Goal: Task Accomplishment & Management: Manage account settings

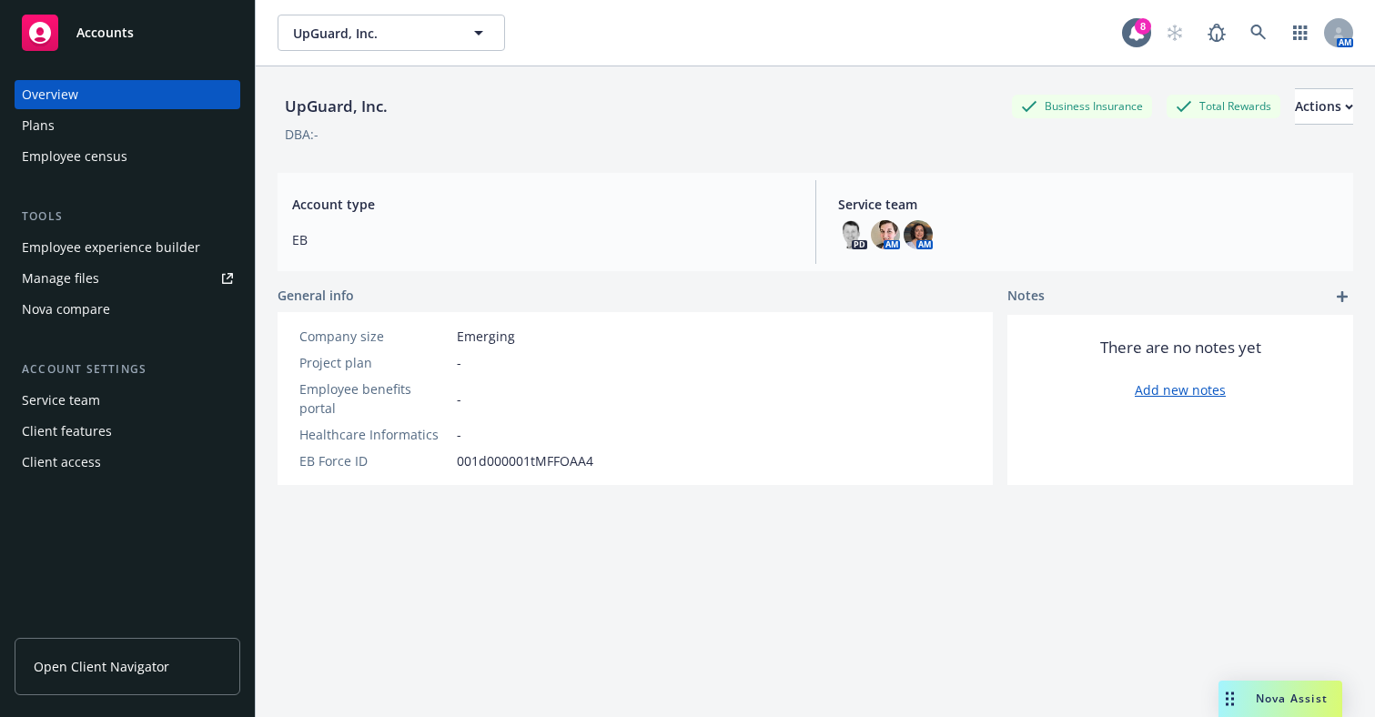
click at [129, 247] on div "Employee experience builder" at bounding box center [111, 247] width 178 height 29
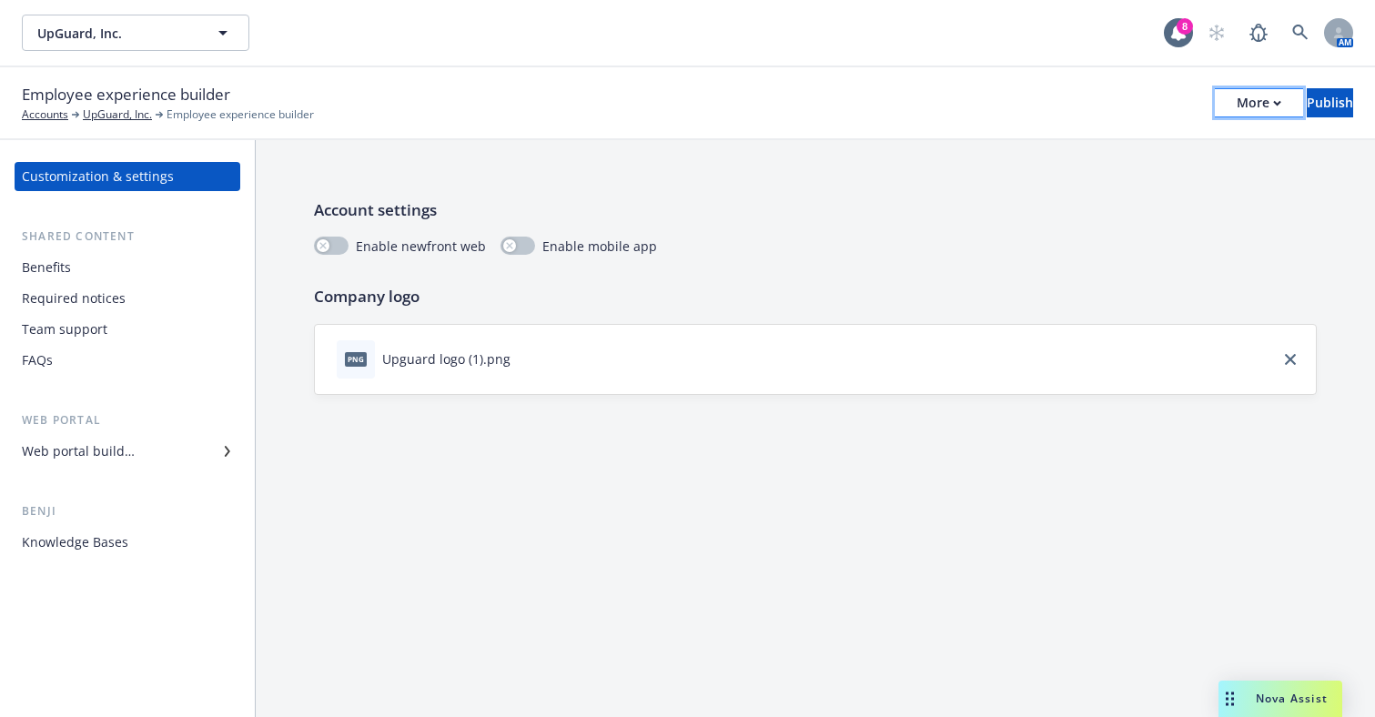
click at [1274, 102] on icon "button" at bounding box center [1277, 103] width 6 height 4
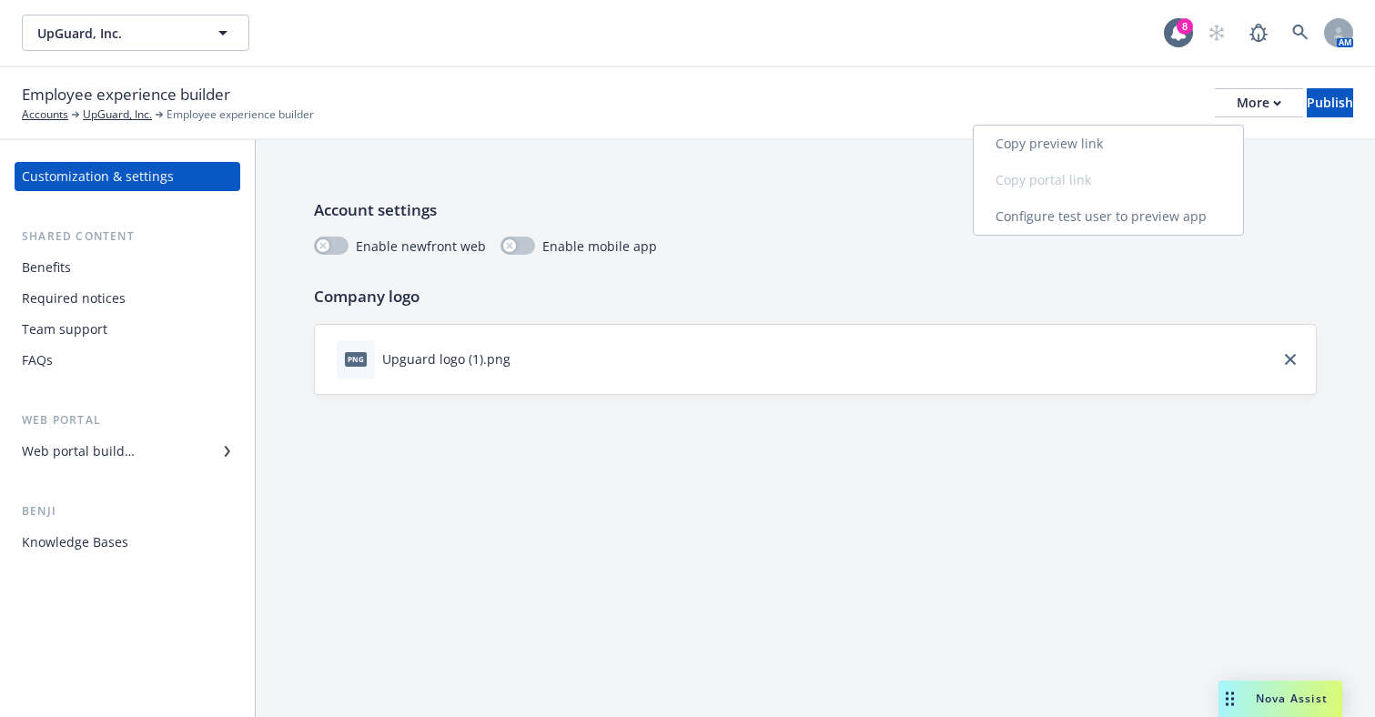
click at [1148, 139] on link "Copy preview link" at bounding box center [1108, 144] width 269 height 36
click at [112, 459] on div "Web portal builder" at bounding box center [78, 451] width 113 height 29
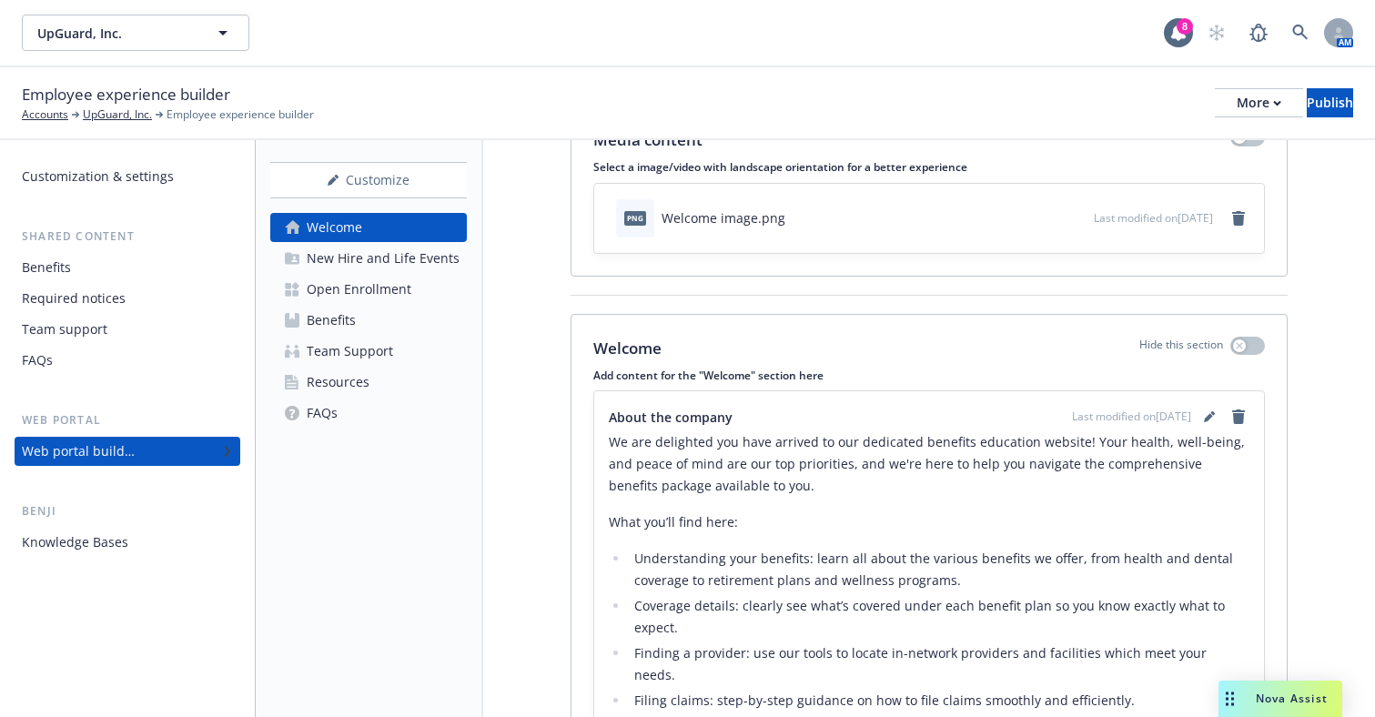
scroll to position [76, 0]
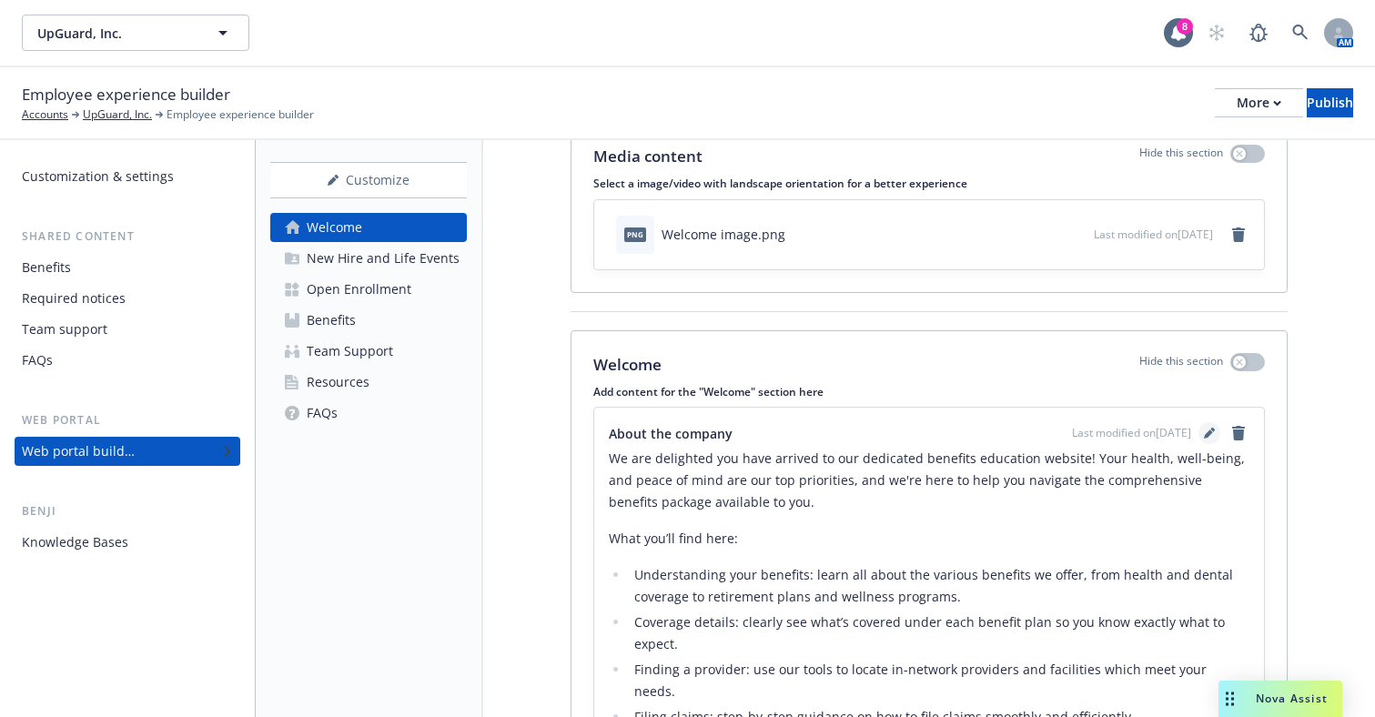
click at [1198, 426] on link "editPencil" at bounding box center [1209, 433] width 22 height 22
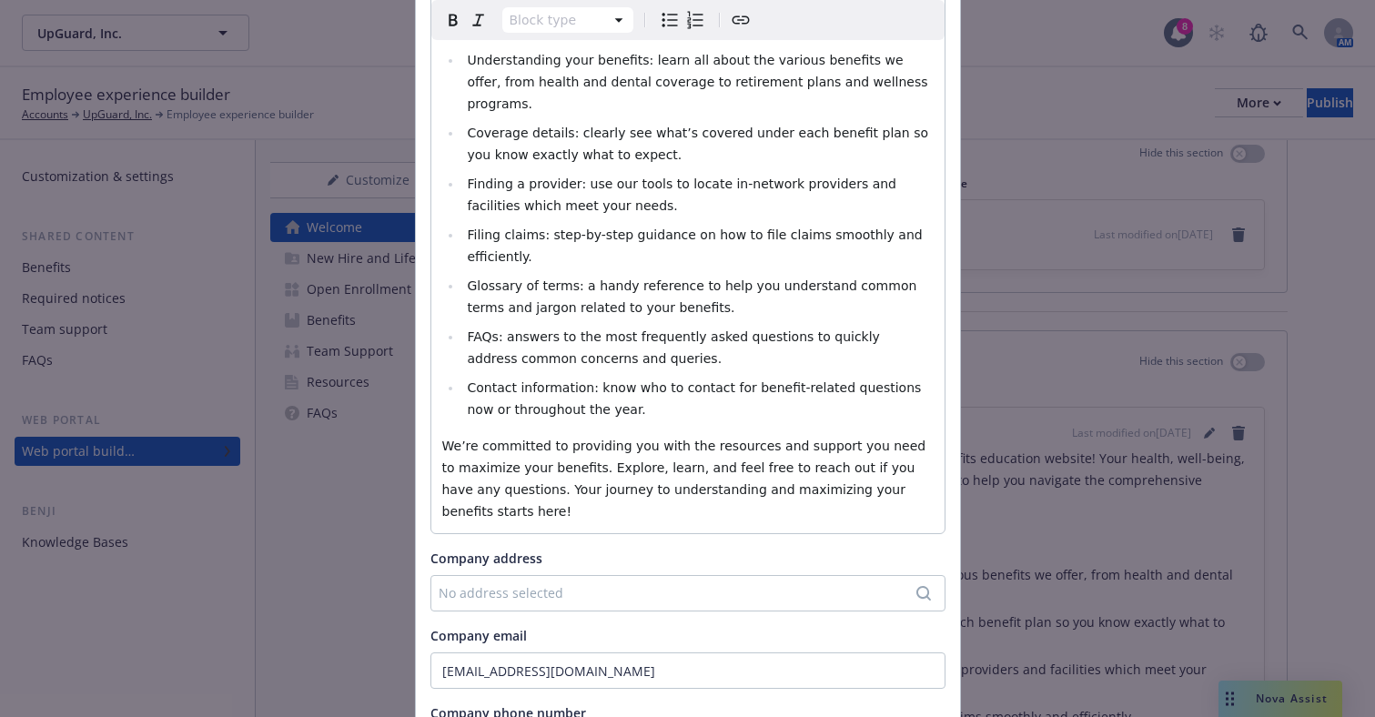
scroll to position [364, 0]
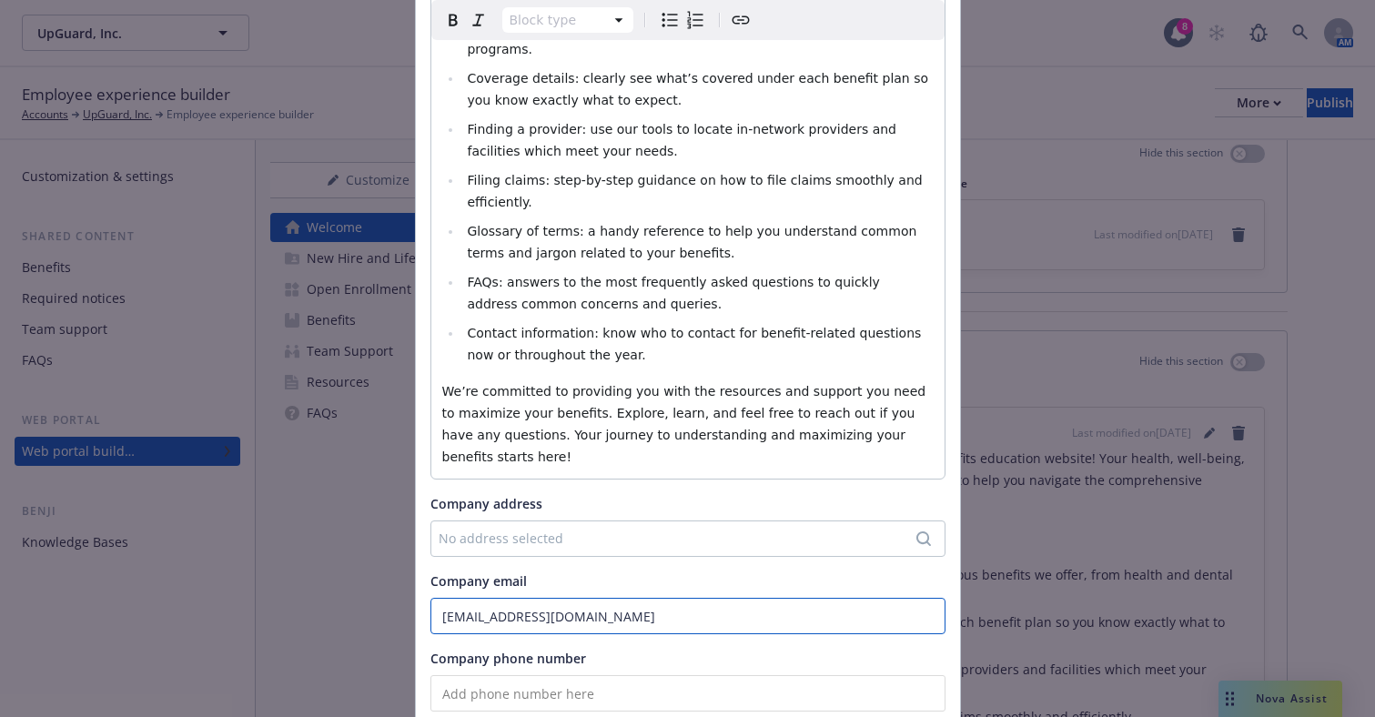
drag, startPoint x: 657, startPoint y: 538, endPoint x: 214, endPoint y: 547, distance: 443.2
click at [214, 547] on div "Update content for the "Welcome" section About the company Block type Paragraph…" at bounding box center [687, 358] width 1375 height 717
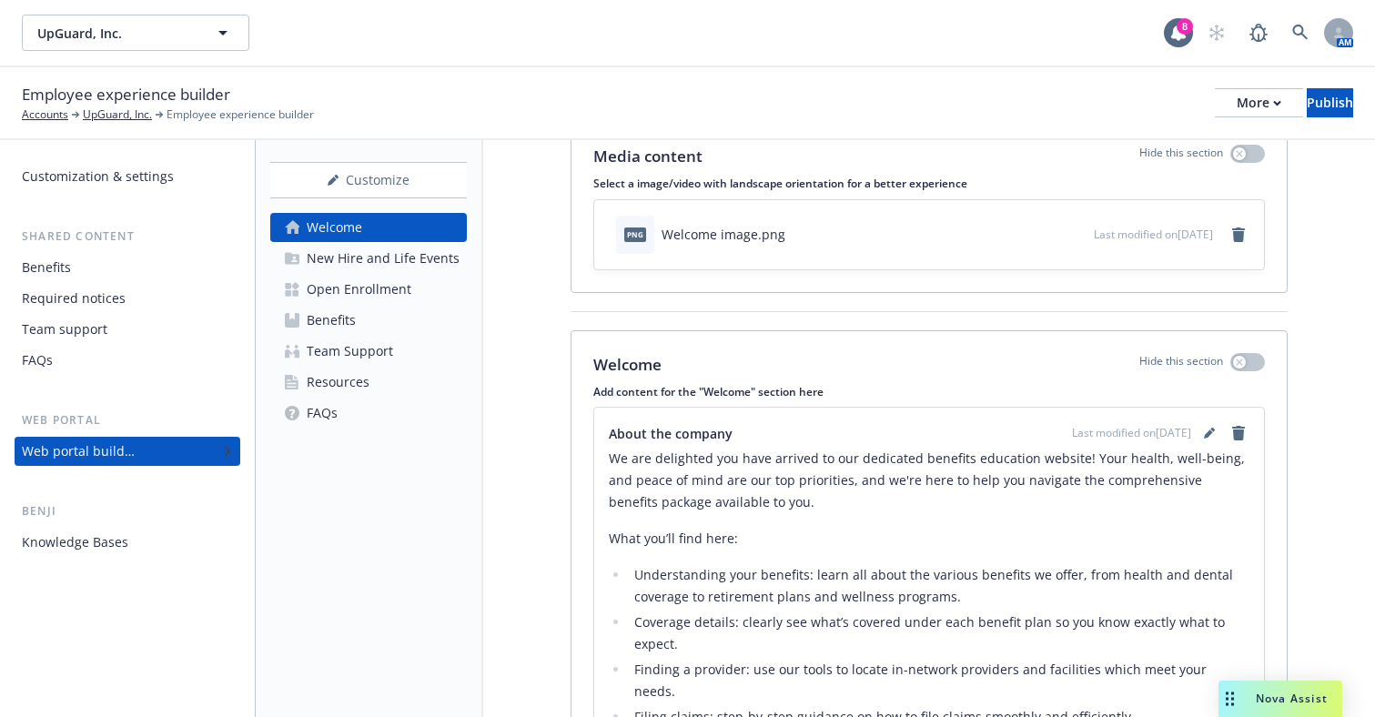
click at [368, 321] on link "Benefits" at bounding box center [368, 320] width 197 height 29
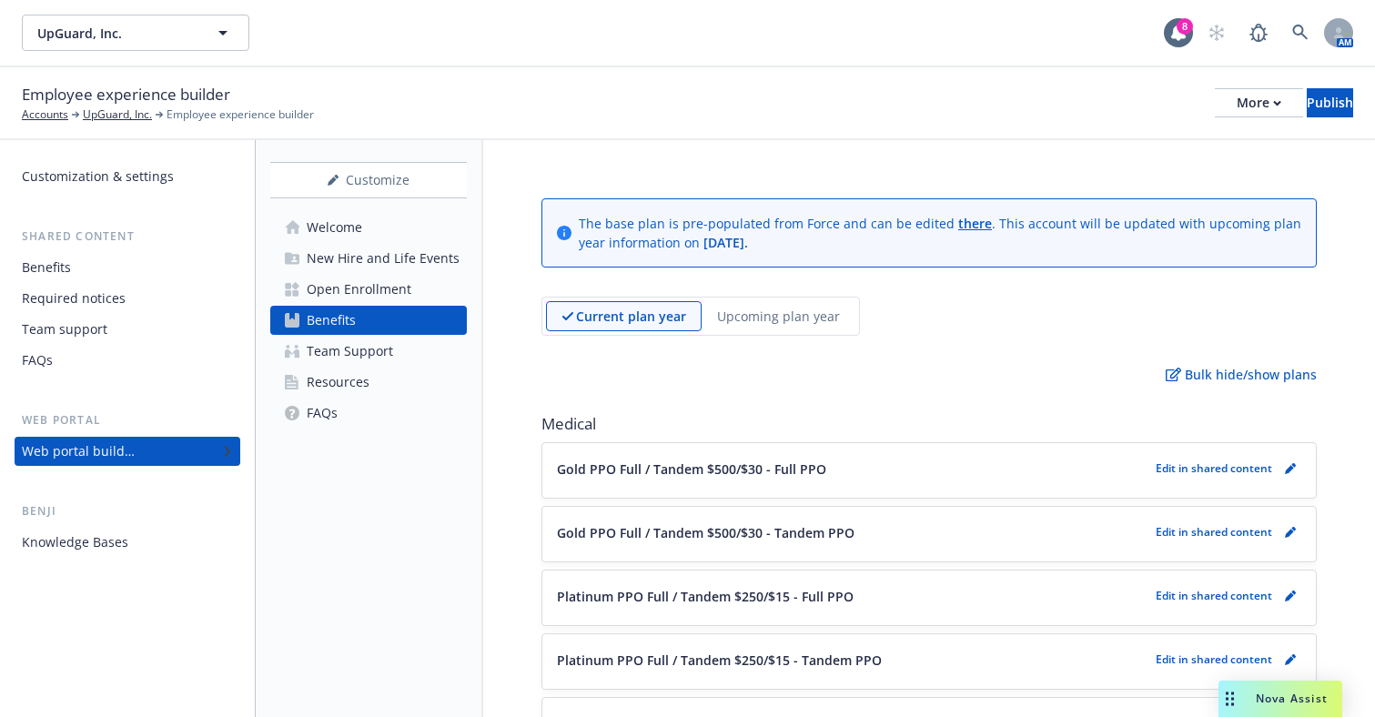
click at [754, 315] on p "Upcoming plan year" at bounding box center [778, 316] width 123 height 19
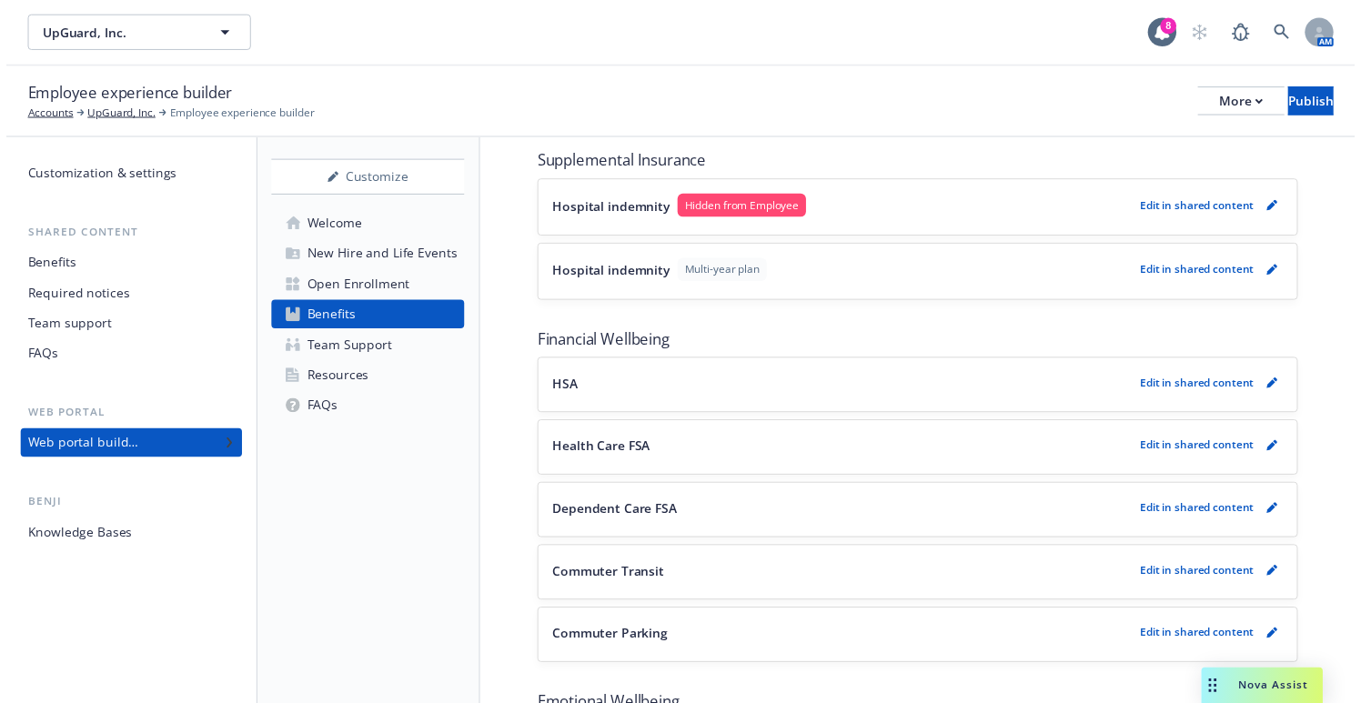
scroll to position [1365, 0]
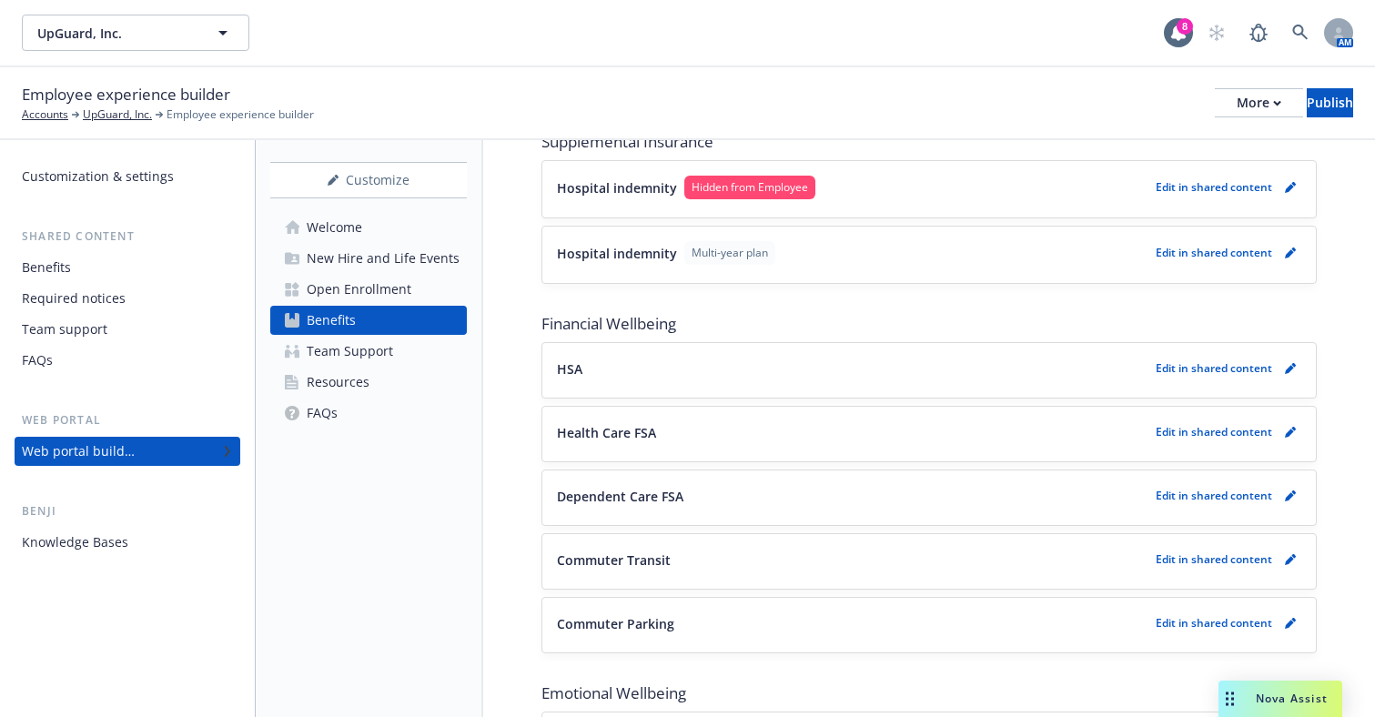
click at [1183, 499] on p "Edit in shared content" at bounding box center [1214, 495] width 116 height 15
click at [1285, 500] on icon "pencil" at bounding box center [1289, 496] width 9 height 9
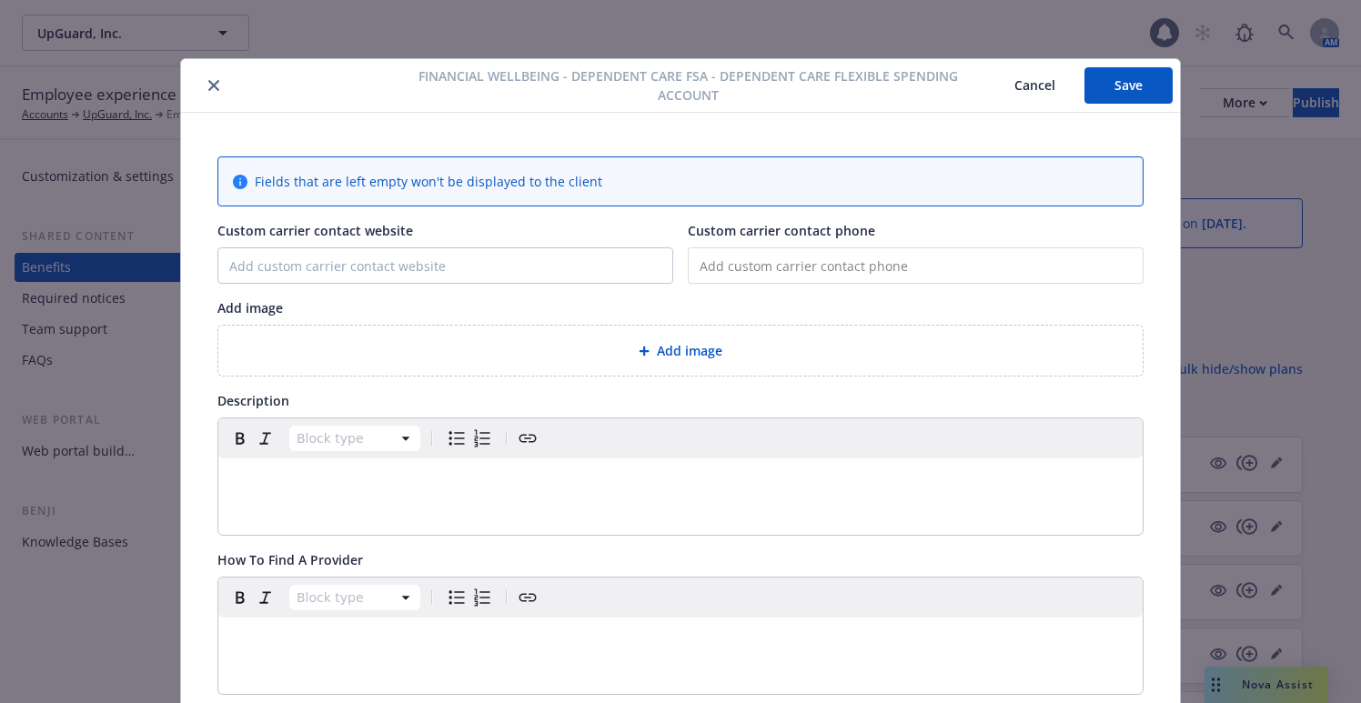
scroll to position [55, 0]
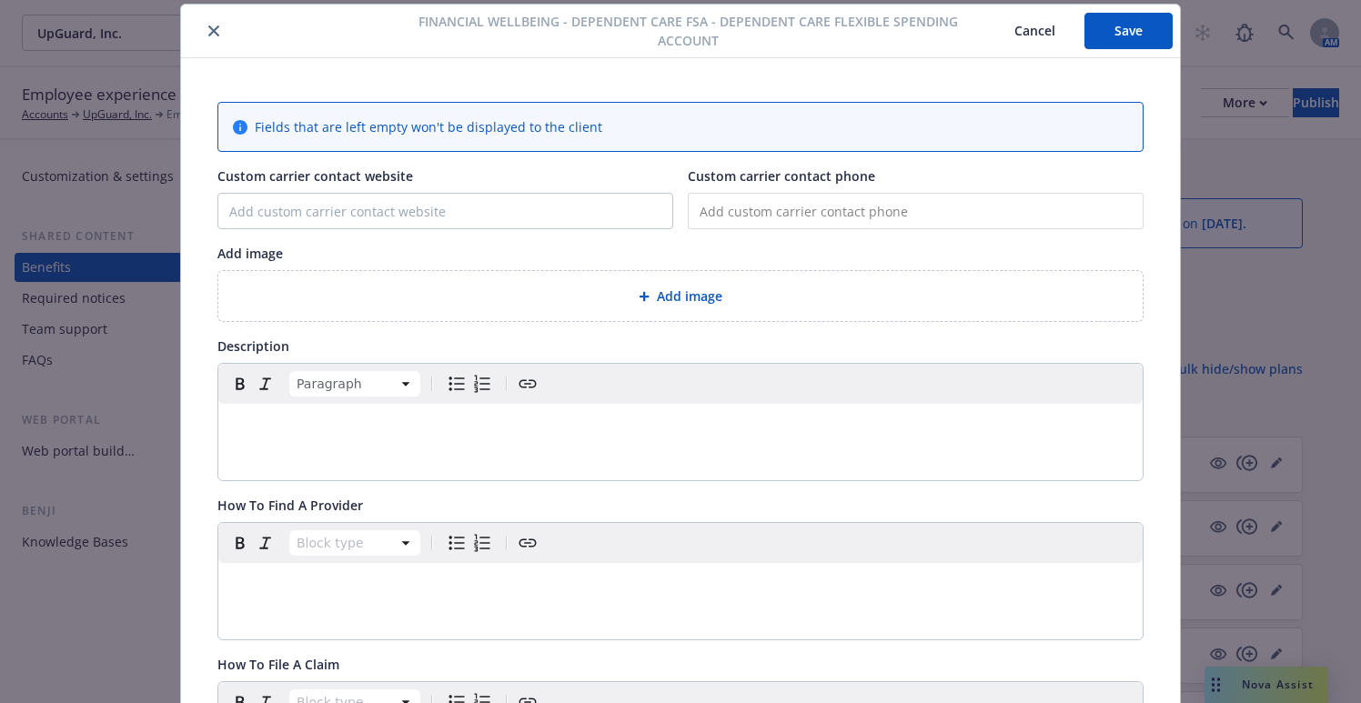
click at [276, 432] on p "editable markdown" at bounding box center [680, 426] width 903 height 22
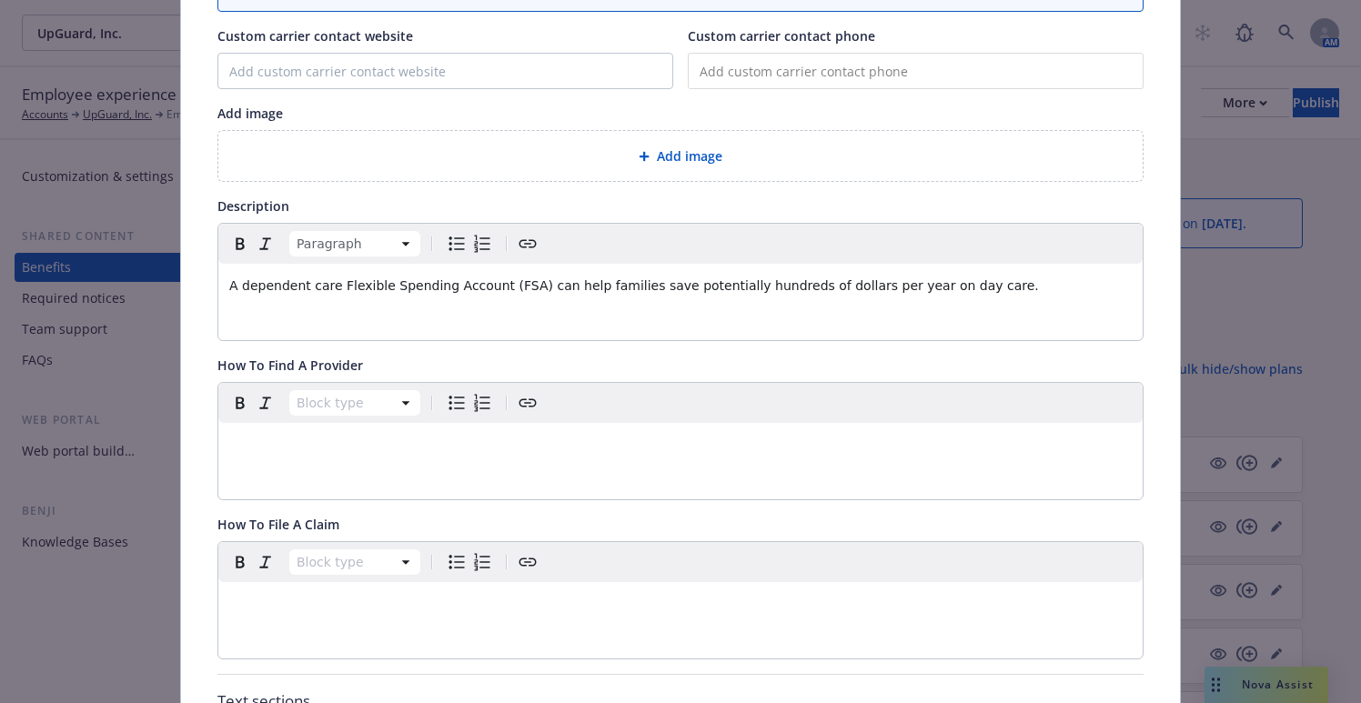
scroll to position [237, 0]
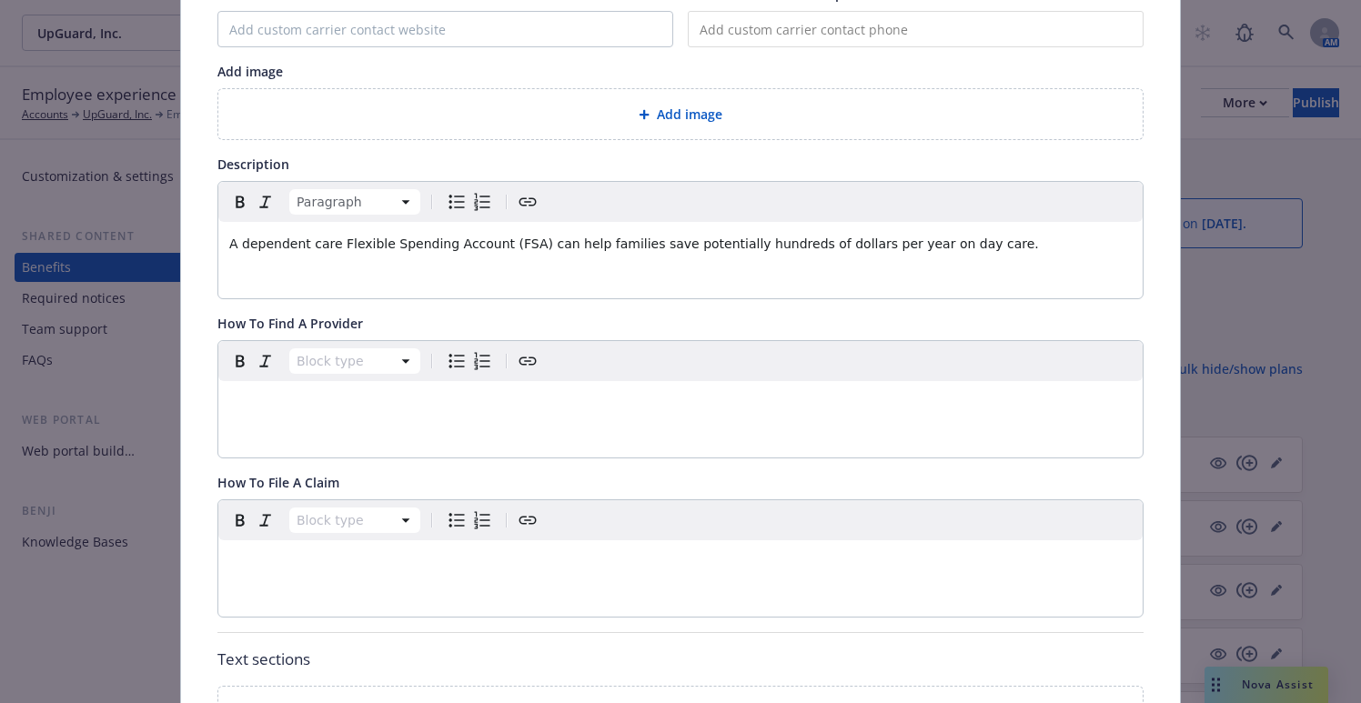
click at [276, 586] on div "Block type" at bounding box center [680, 558] width 924 height 116
click at [269, 569] on p "editable markdown" at bounding box center [680, 562] width 903 height 22
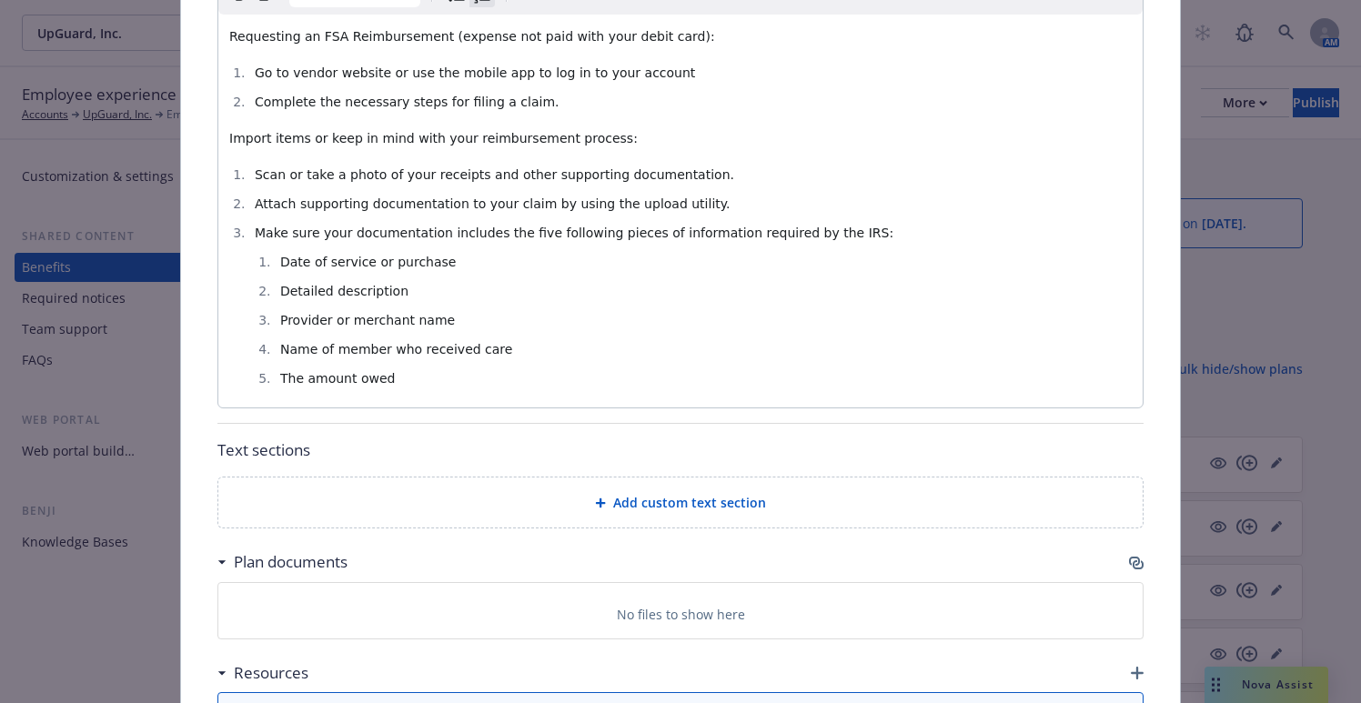
scroll to position [1035, 0]
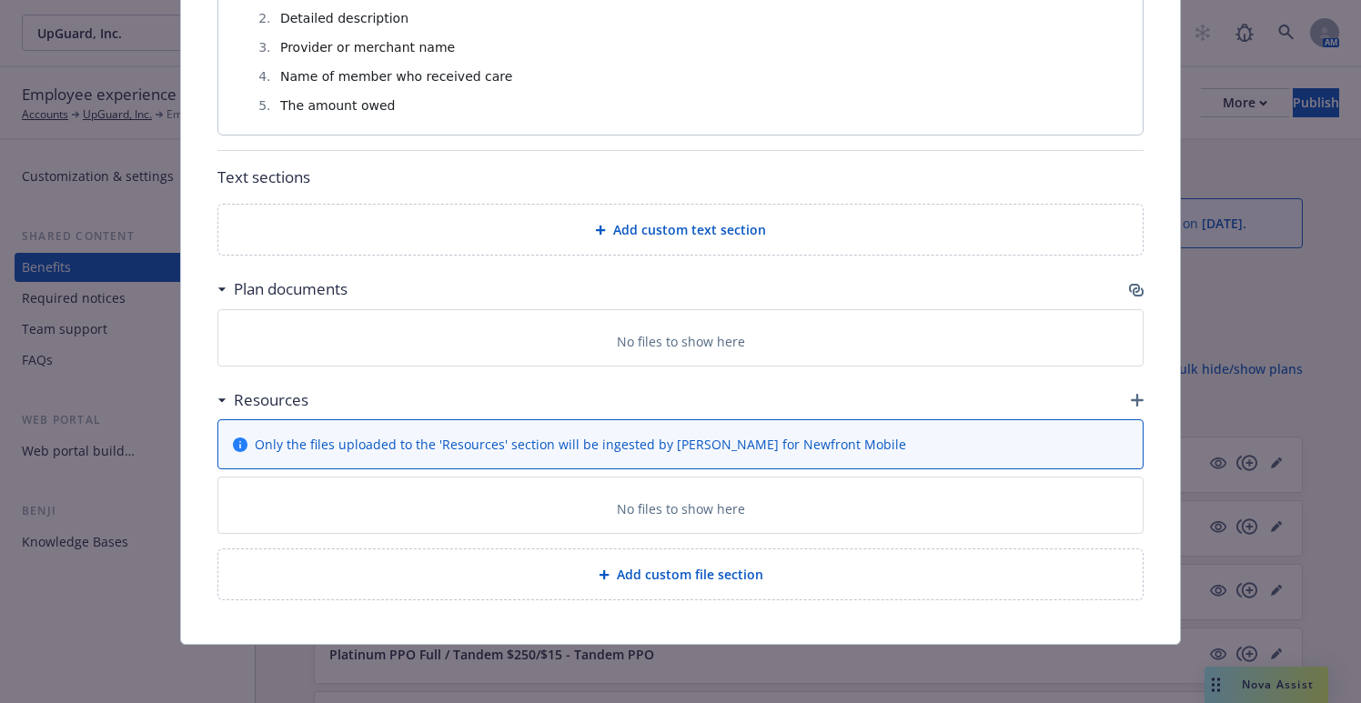
click at [693, 570] on span "Add custom file section" at bounding box center [690, 574] width 146 height 19
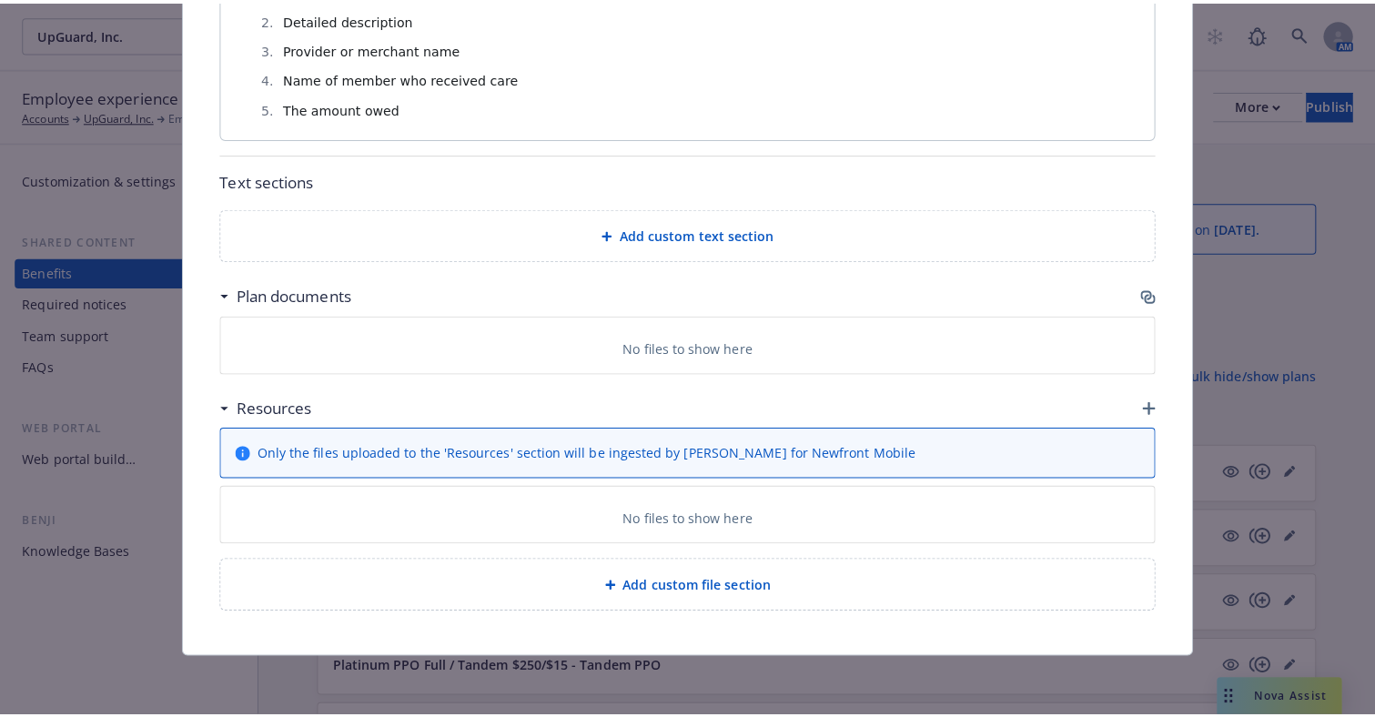
scroll to position [1022, 0]
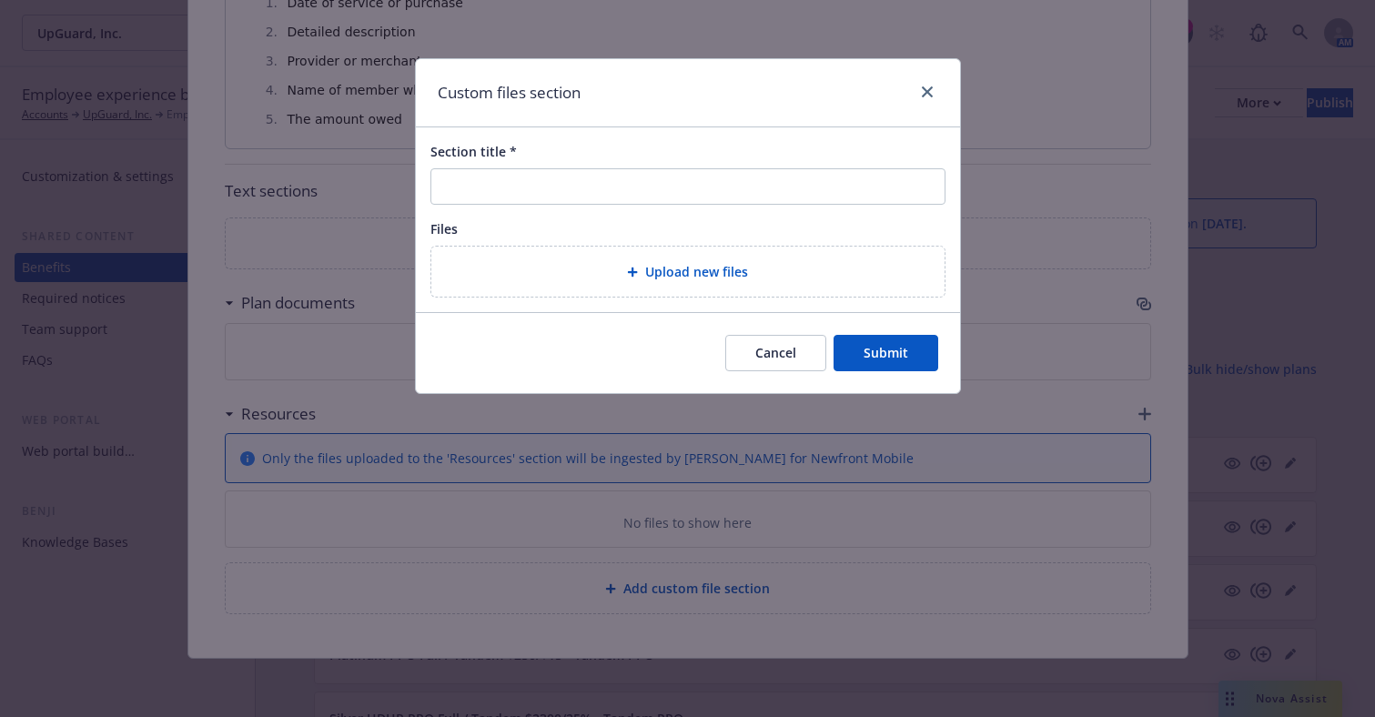
click at [794, 363] on button "Cancel" at bounding box center [775, 353] width 101 height 36
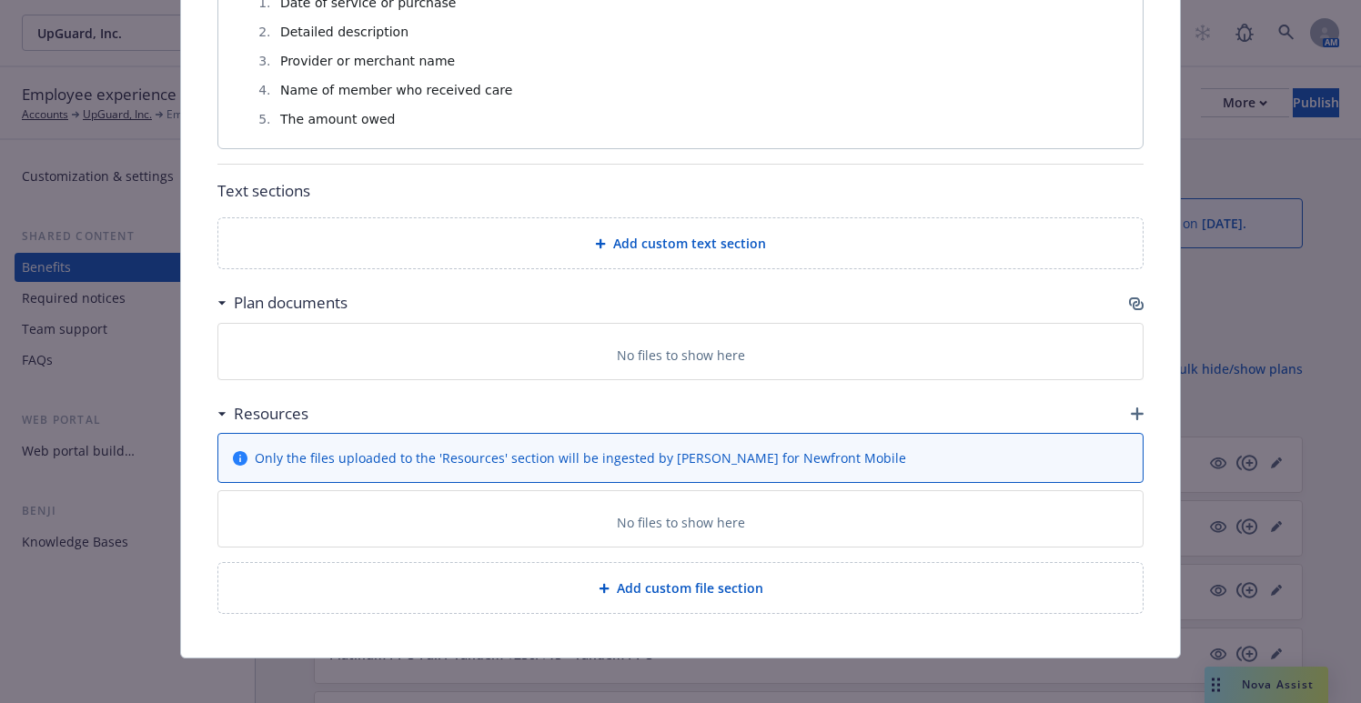
click at [700, 257] on div "Add custom text section" at bounding box center [680, 243] width 924 height 50
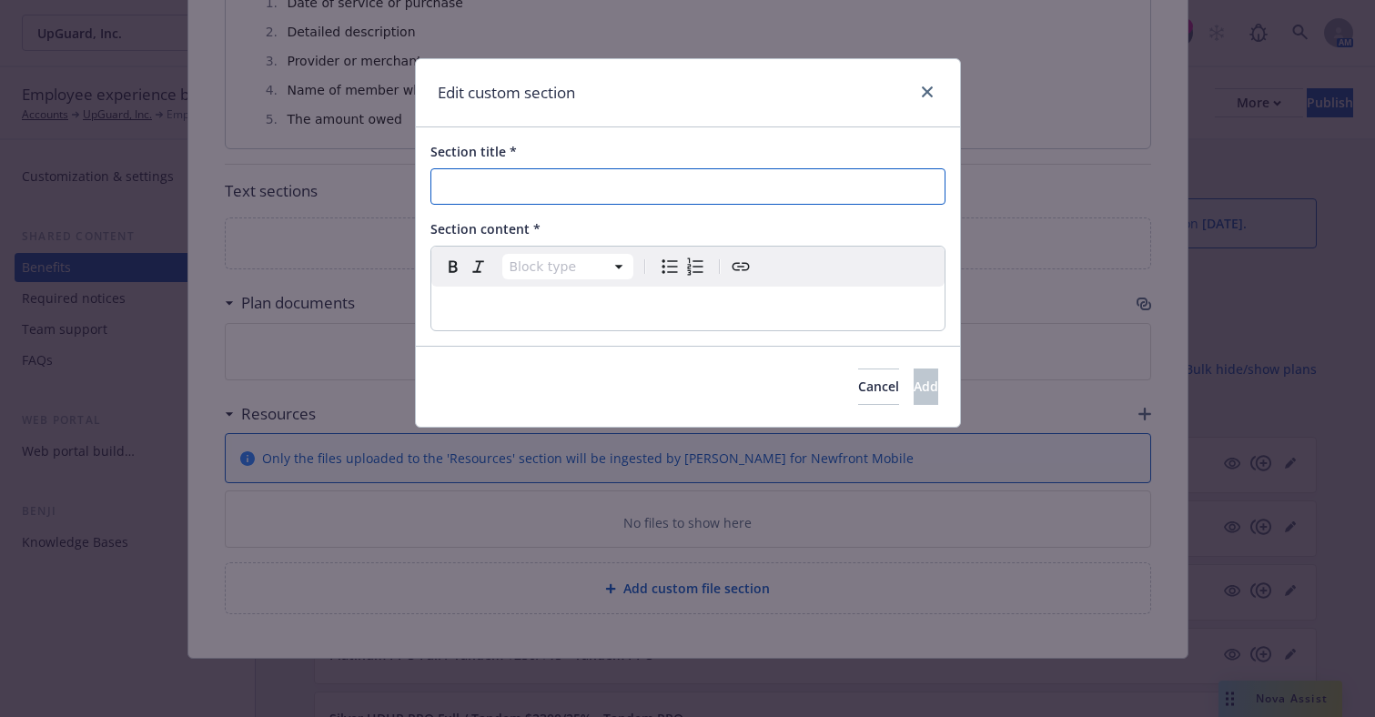
click at [552, 177] on input "Section title *" at bounding box center [687, 186] width 515 height 36
paste input "How The Dependent Care FSA Plan Works"
type input "How The Dependent Care FSA Plan Works"
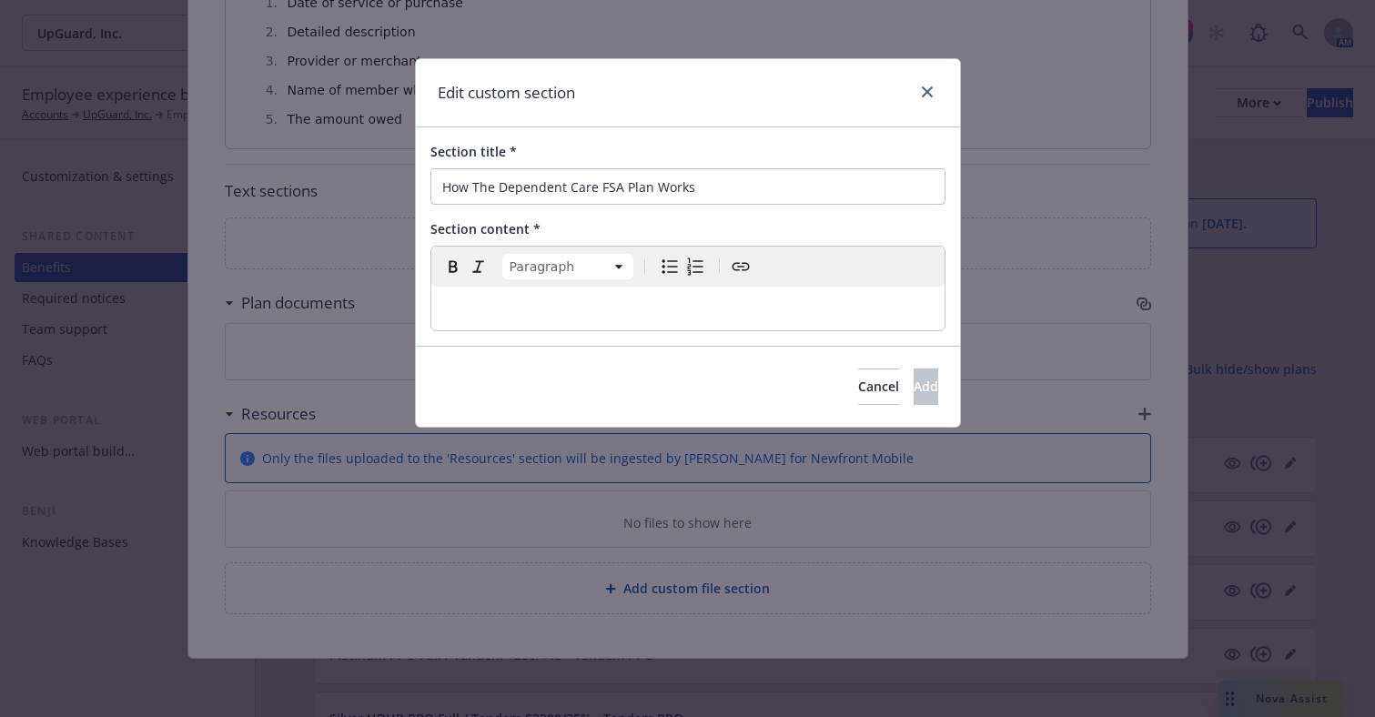
click at [590, 315] on p "editable markdown" at bounding box center [687, 309] width 491 height 22
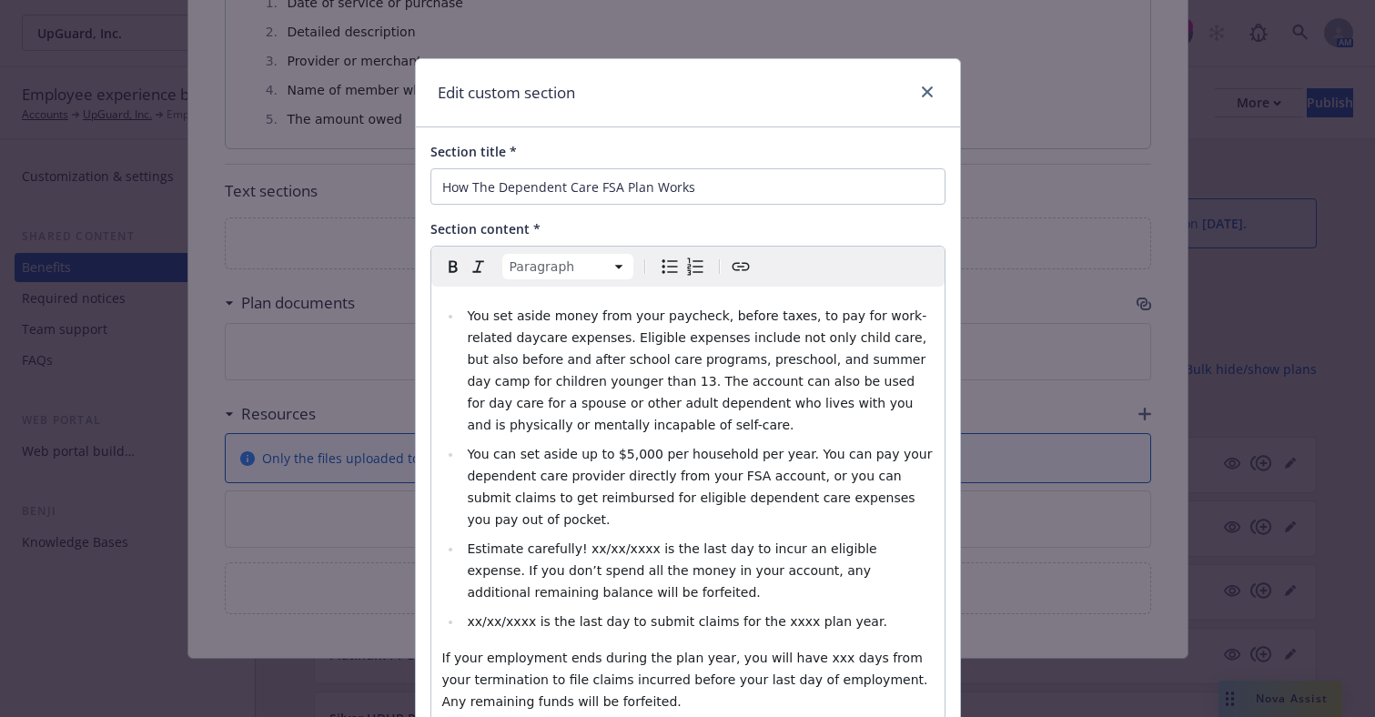
select select
click at [632, 455] on span "You can set aside up to $5,000 per household per year. You can pay your depende…" at bounding box center [701, 487] width 469 height 80
drag, startPoint x: 622, startPoint y: 530, endPoint x: 567, endPoint y: 519, distance: 56.6
click at [567, 541] on span "Estimate carefully! xx/xx/xxxx is the last day to incur an eligible expense. If…" at bounding box center [674, 570] width 414 height 58
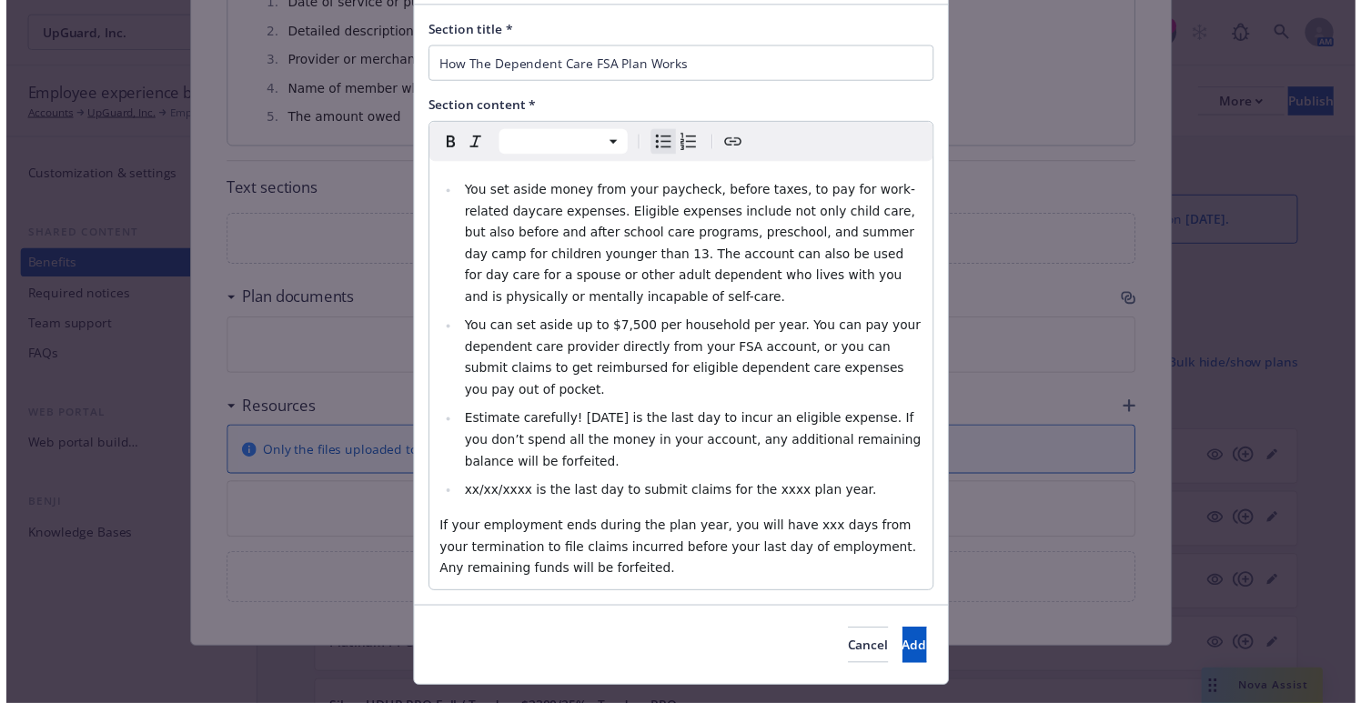
scroll to position [140, 0]
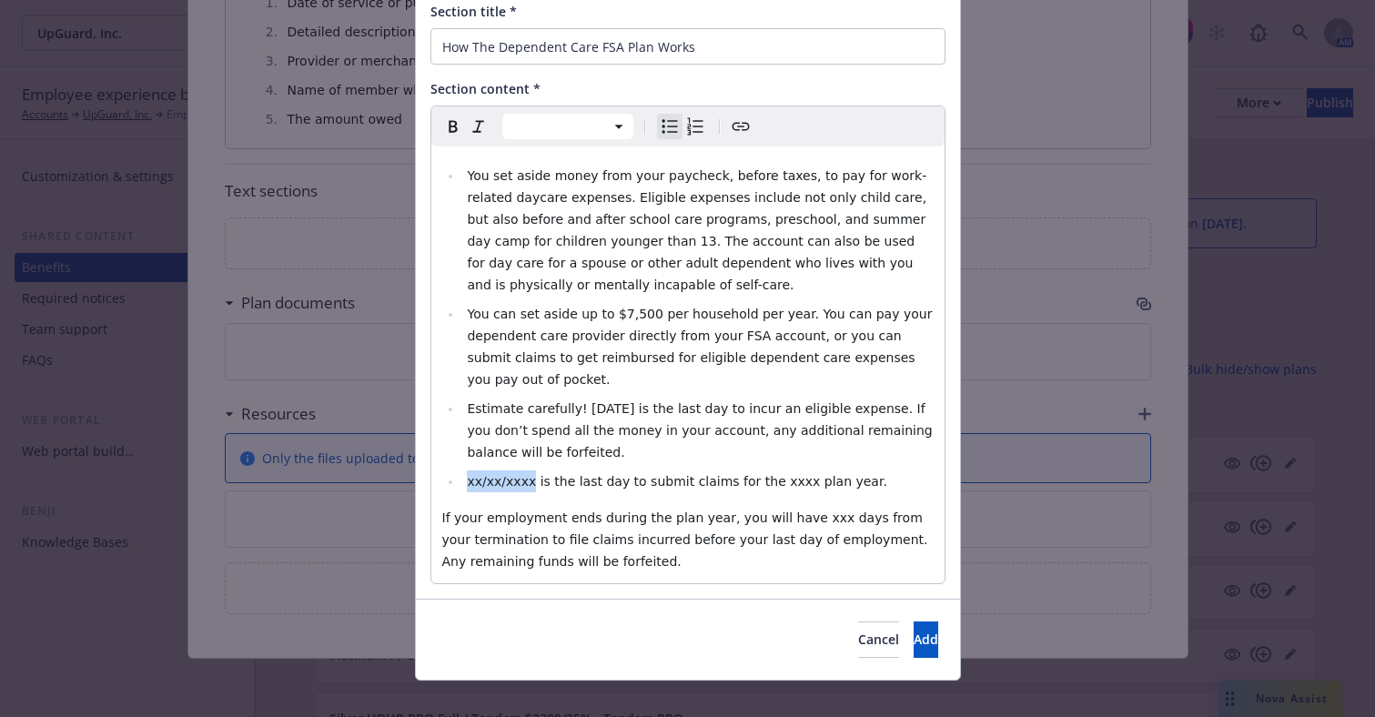
drag, startPoint x: 516, startPoint y: 459, endPoint x: 462, endPoint y: 457, distance: 53.7
click at [467, 474] on span "xx/xx/xxxx is the last day to submit claims for the xxxx plan year." at bounding box center [676, 481] width 419 height 15
click at [742, 474] on span "[DATE] is the last day to submit claims for the xxxx plan year." at bounding box center [664, 481] width 394 height 15
select select "paragraph"
click at [786, 510] on span "If your employment ends during the plan year, you will have xxx days from your …" at bounding box center [687, 539] width 490 height 58
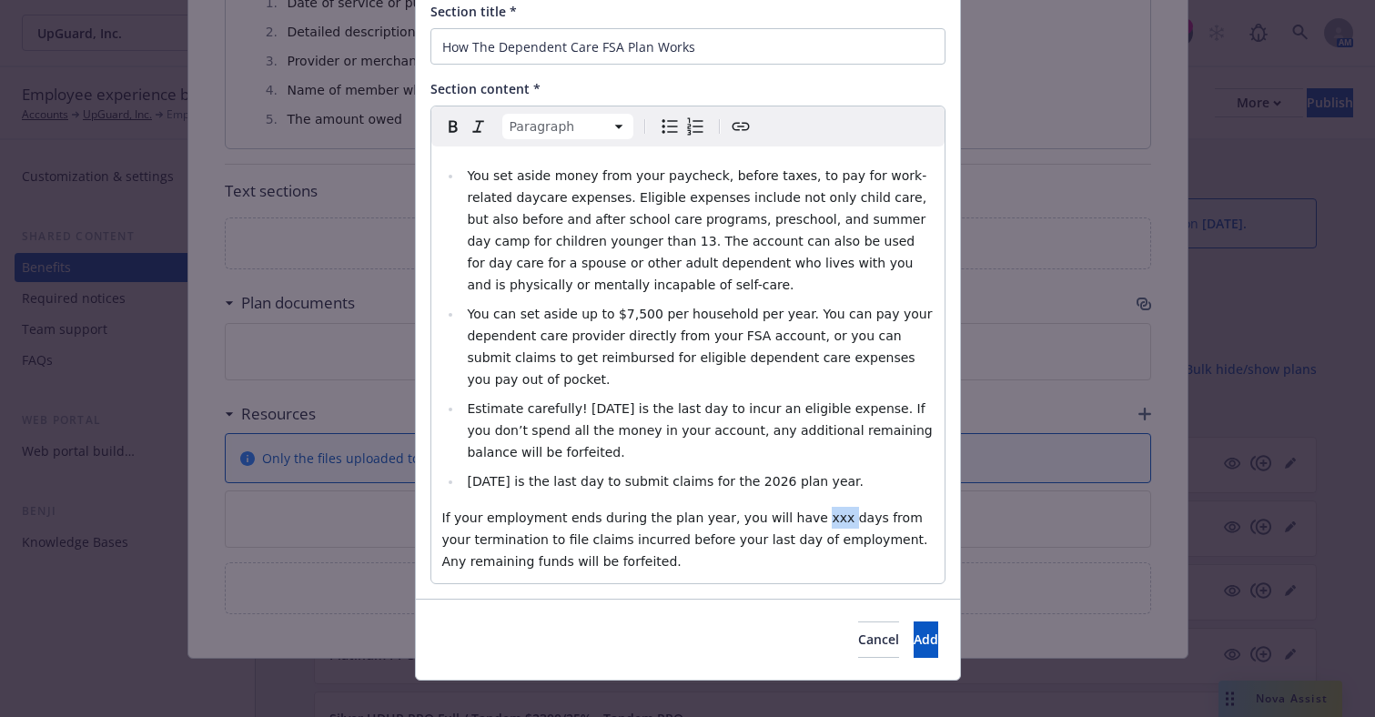
click at [786, 510] on span "If your employment ends during the plan year, you will have xxx days from your …" at bounding box center [687, 539] width 490 height 58
select select
click at [843, 470] on li "[DATE] is the last day to submit claims for the 2026 plan year." at bounding box center [697, 481] width 471 height 22
click at [728, 290] on li "You set aside money from your paycheck, before taxes, to pay for work-related d…" at bounding box center [697, 230] width 471 height 131
click at [912, 365] on li "You can set aside up to $7,500 per household per year. You can pay your depende…" at bounding box center [697, 346] width 471 height 87
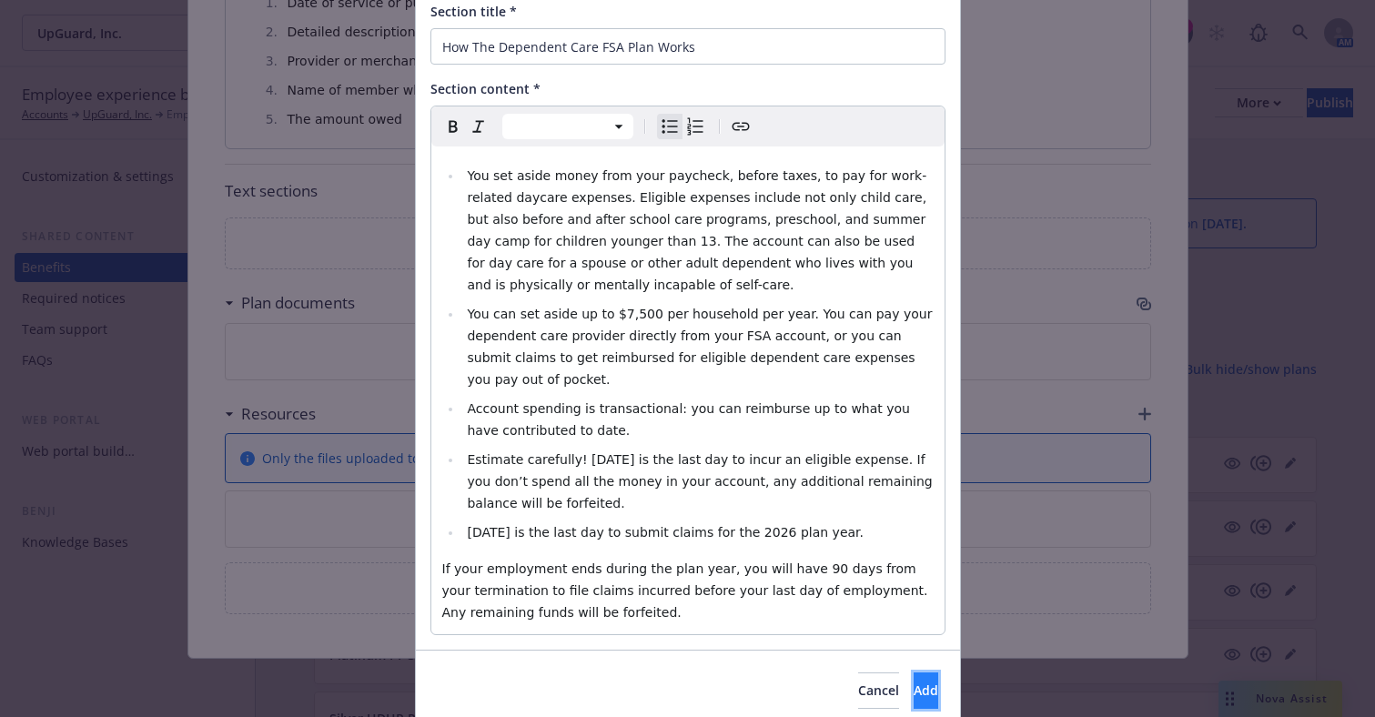
click at [913, 681] on span "Add" at bounding box center [925, 689] width 25 height 17
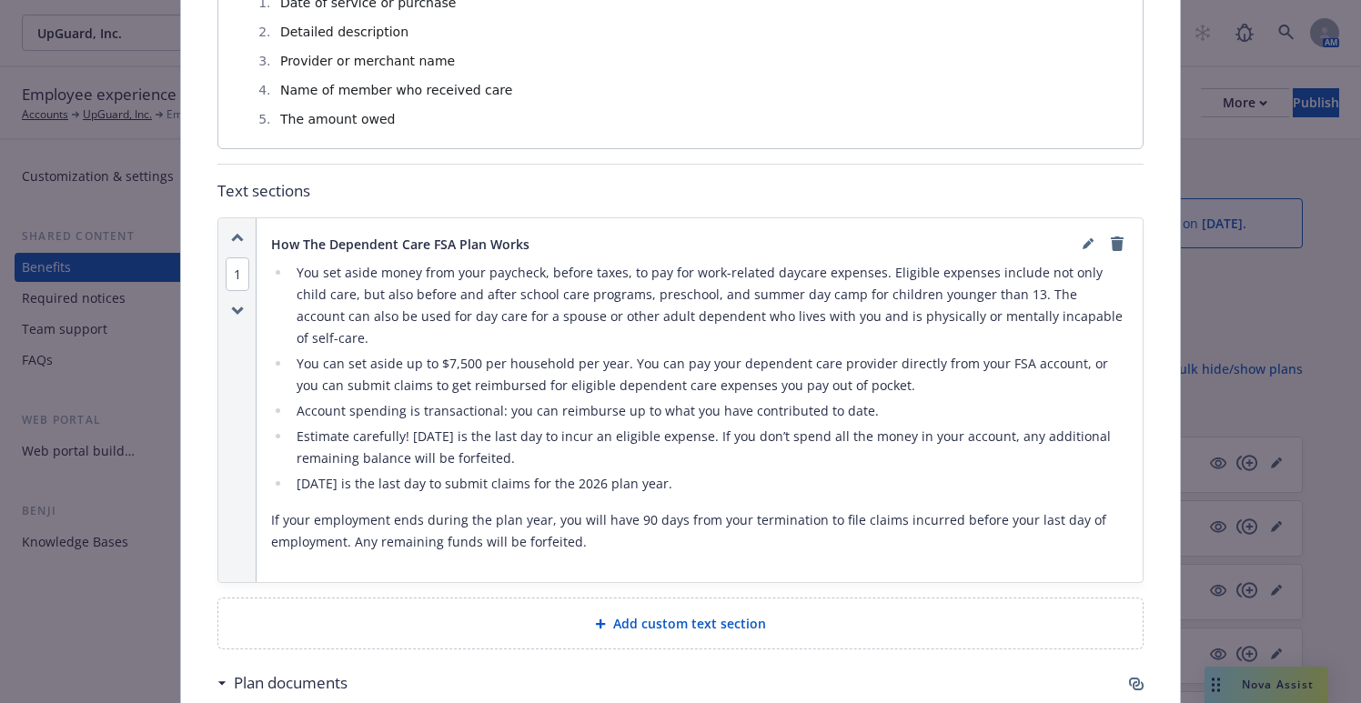
click at [625, 614] on span "Add custom text section" at bounding box center [689, 623] width 153 height 19
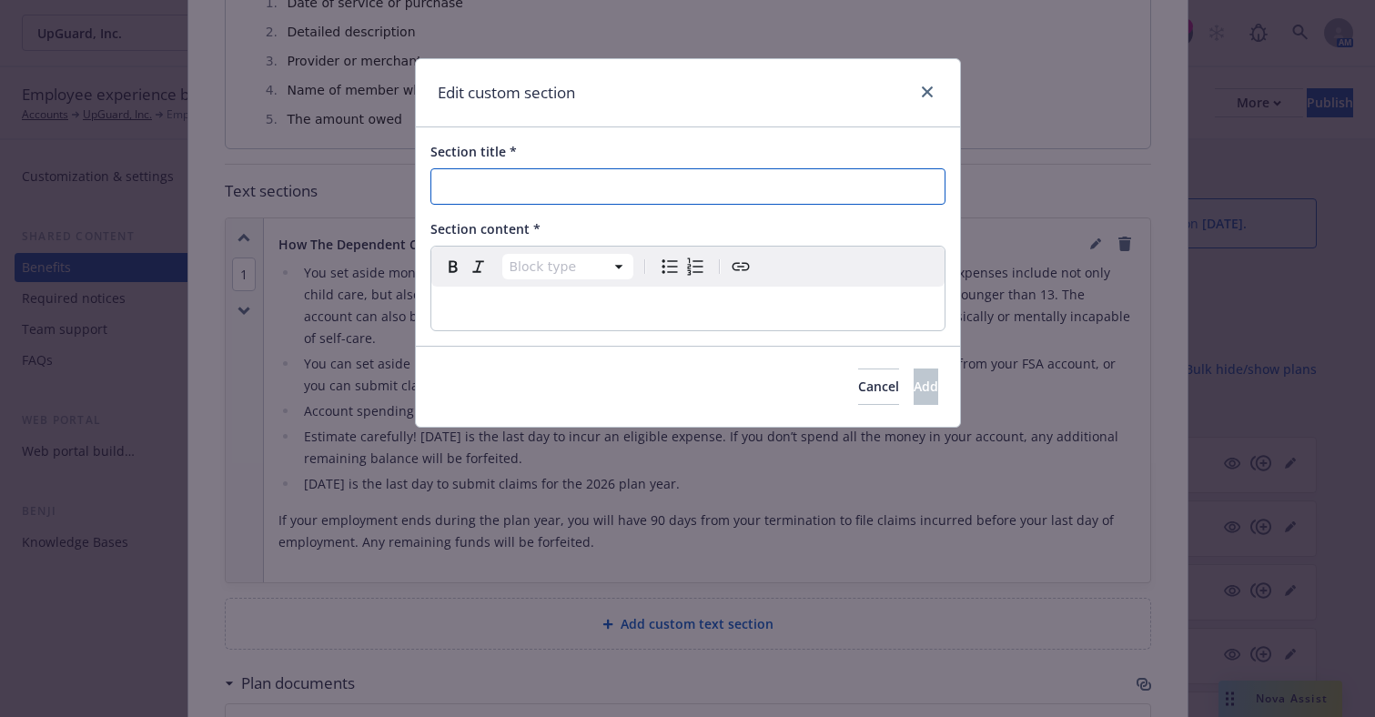
click at [613, 188] on input "Section title *" at bounding box center [687, 186] width 515 height 36
paste input "Dependent Care FSA Tax Savings Examples"
type input "Dependent Care FSA Tax Savings Examples"
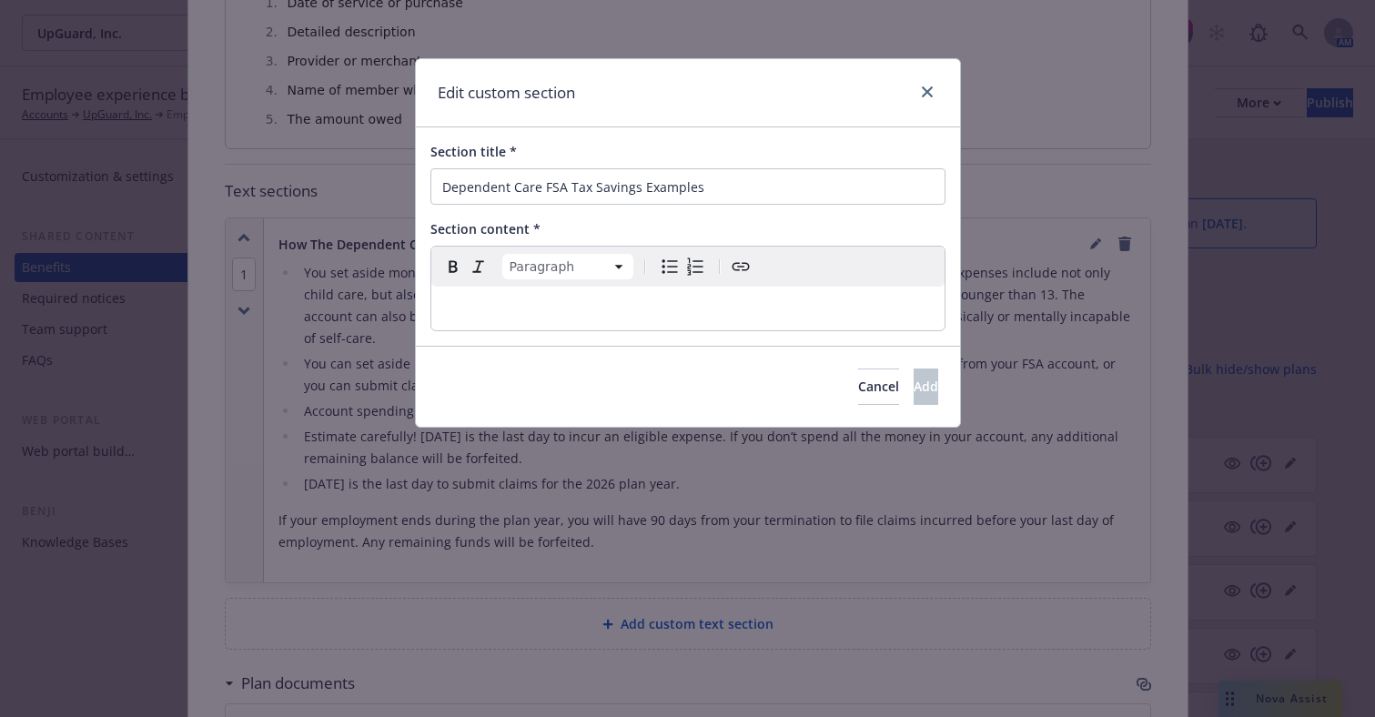
click at [656, 299] on p "editable markdown" at bounding box center [687, 309] width 491 height 22
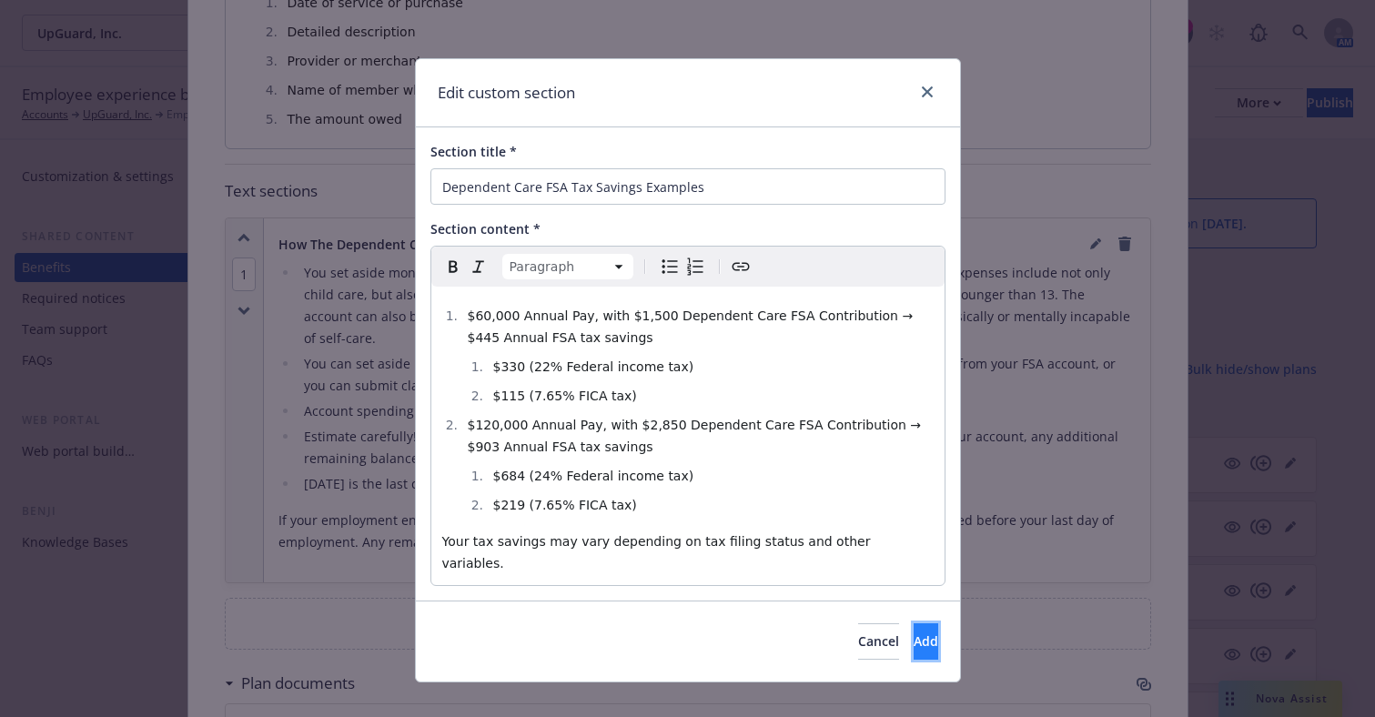
click at [913, 632] on span "Add" at bounding box center [925, 640] width 25 height 17
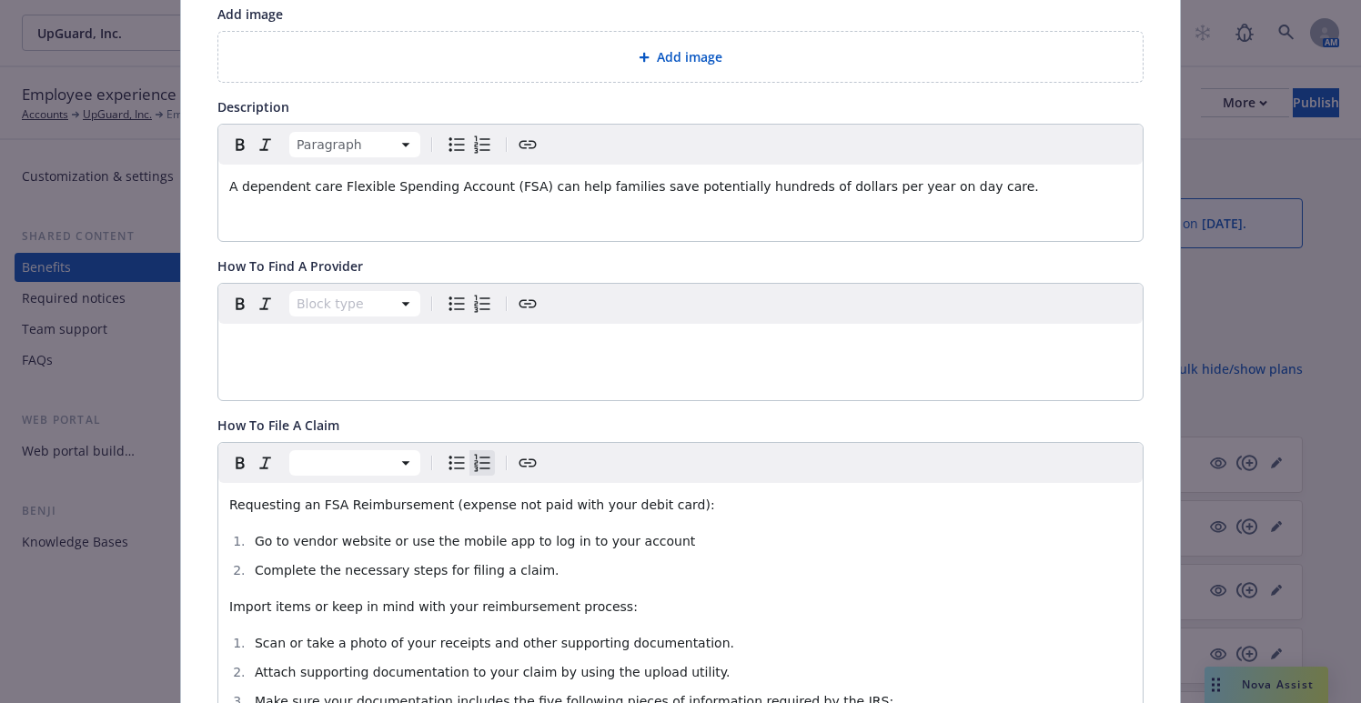
scroll to position [0, 0]
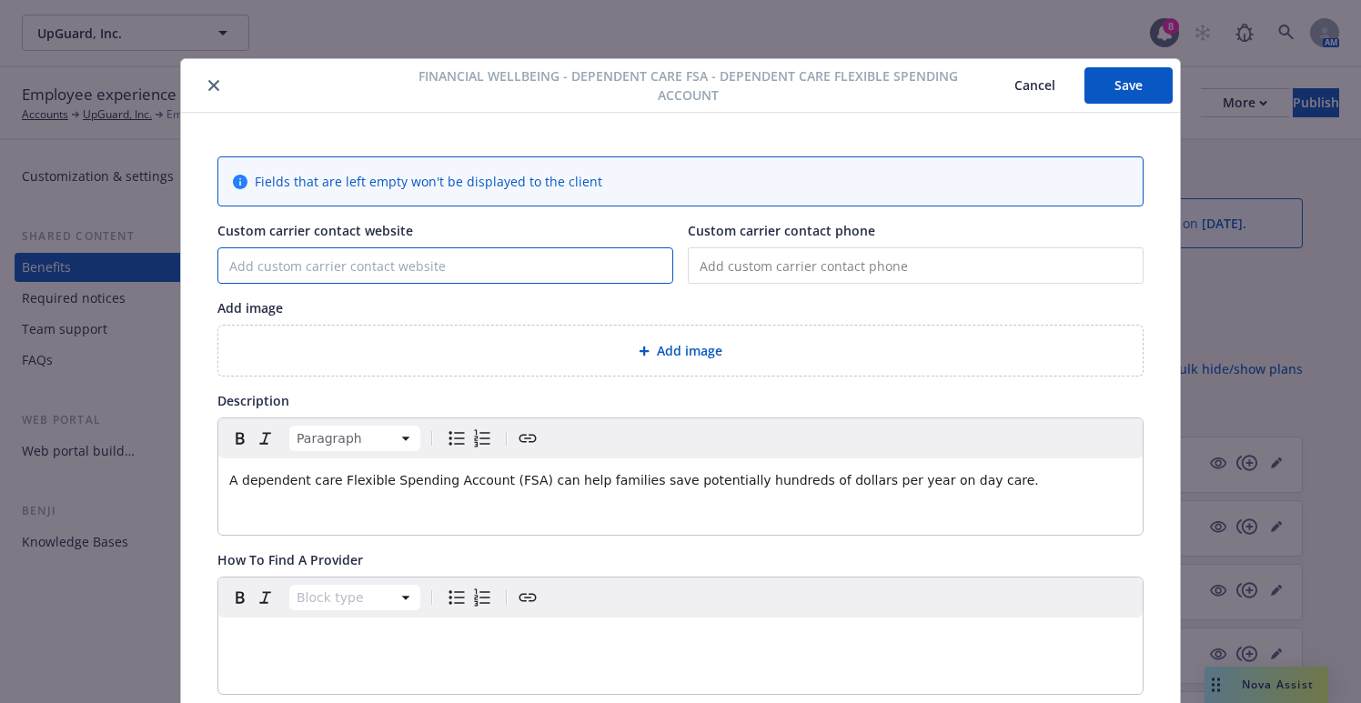
click at [396, 263] on input "Custom carrier contact website" at bounding box center [445, 265] width 454 height 35
paste input "[URL][DOMAIN_NAME]"
type input "[URL][DOMAIN_NAME]"
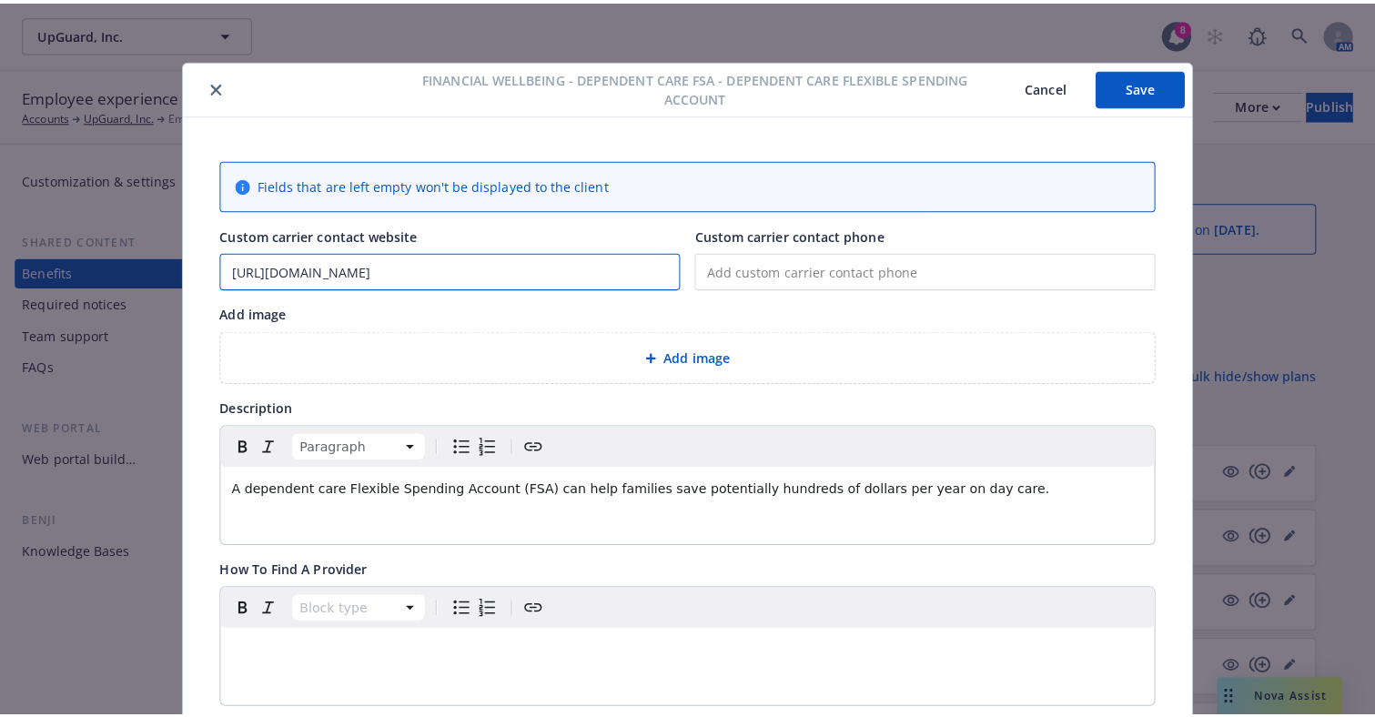
scroll to position [0, 0]
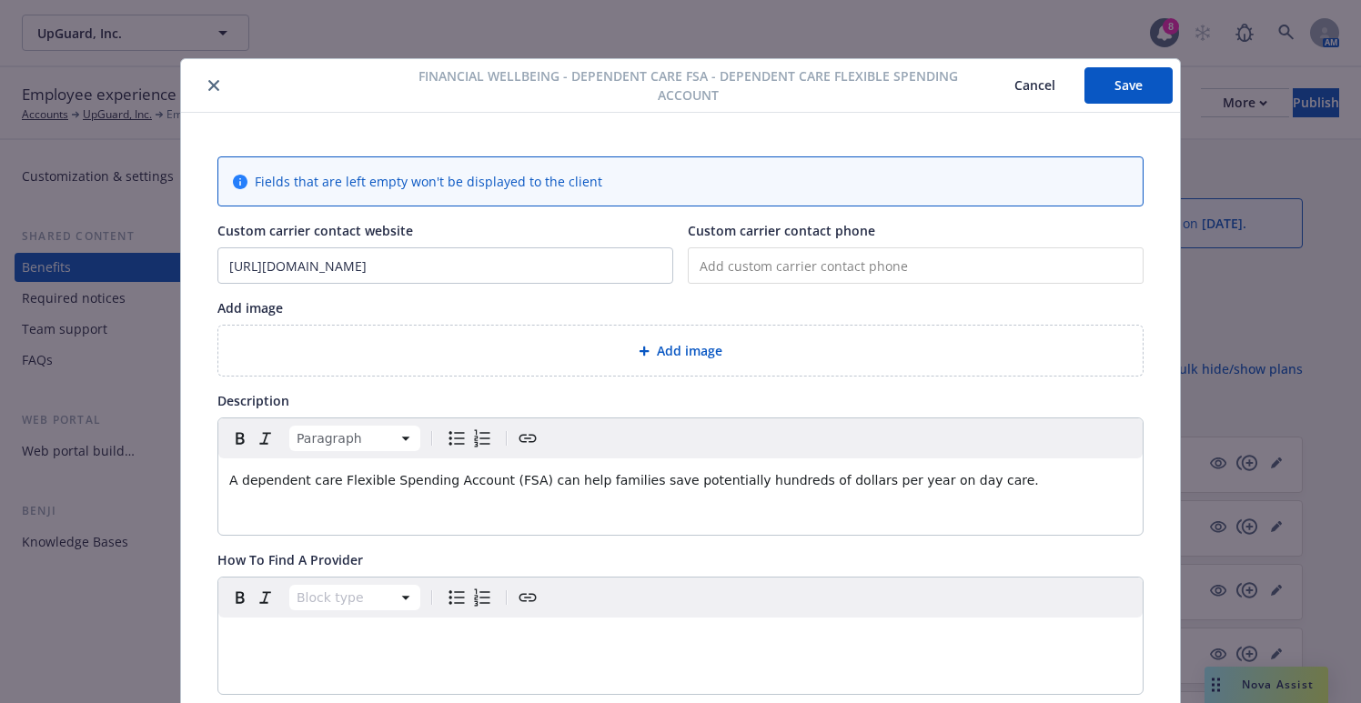
click at [947, 270] on input "tel" at bounding box center [916, 265] width 456 height 36
paste input "[PHONE_NUMBER]"
type input "[PHONE_NUMBER]"
click at [1118, 91] on button "Save" at bounding box center [1129, 85] width 88 height 36
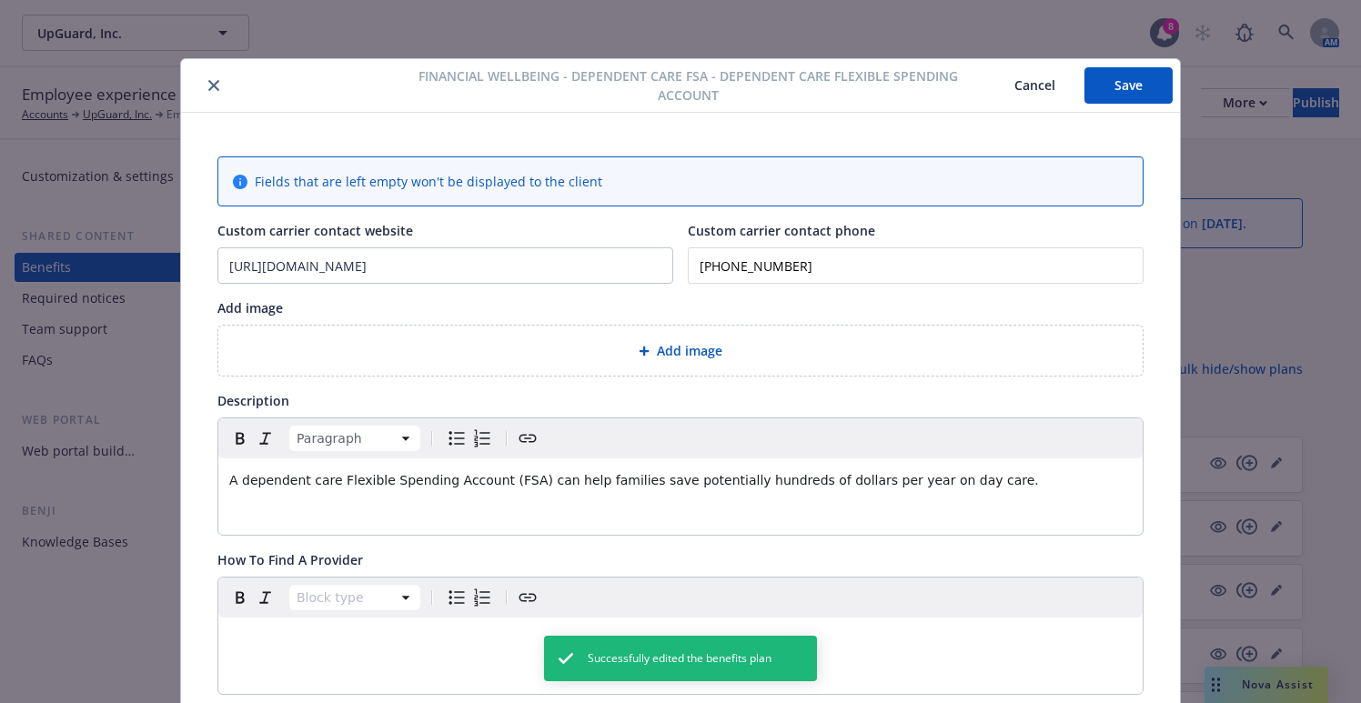
click at [203, 82] on button "close" at bounding box center [214, 86] width 22 height 22
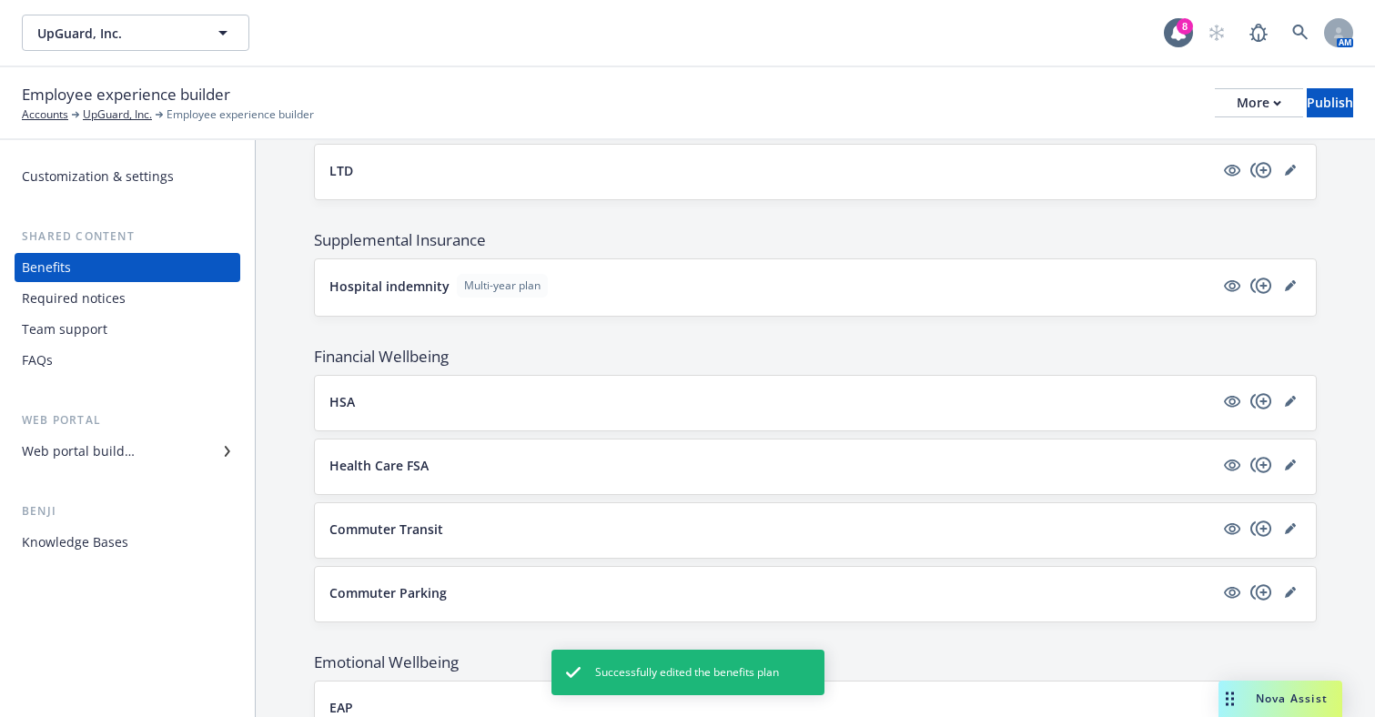
scroll to position [1274, 0]
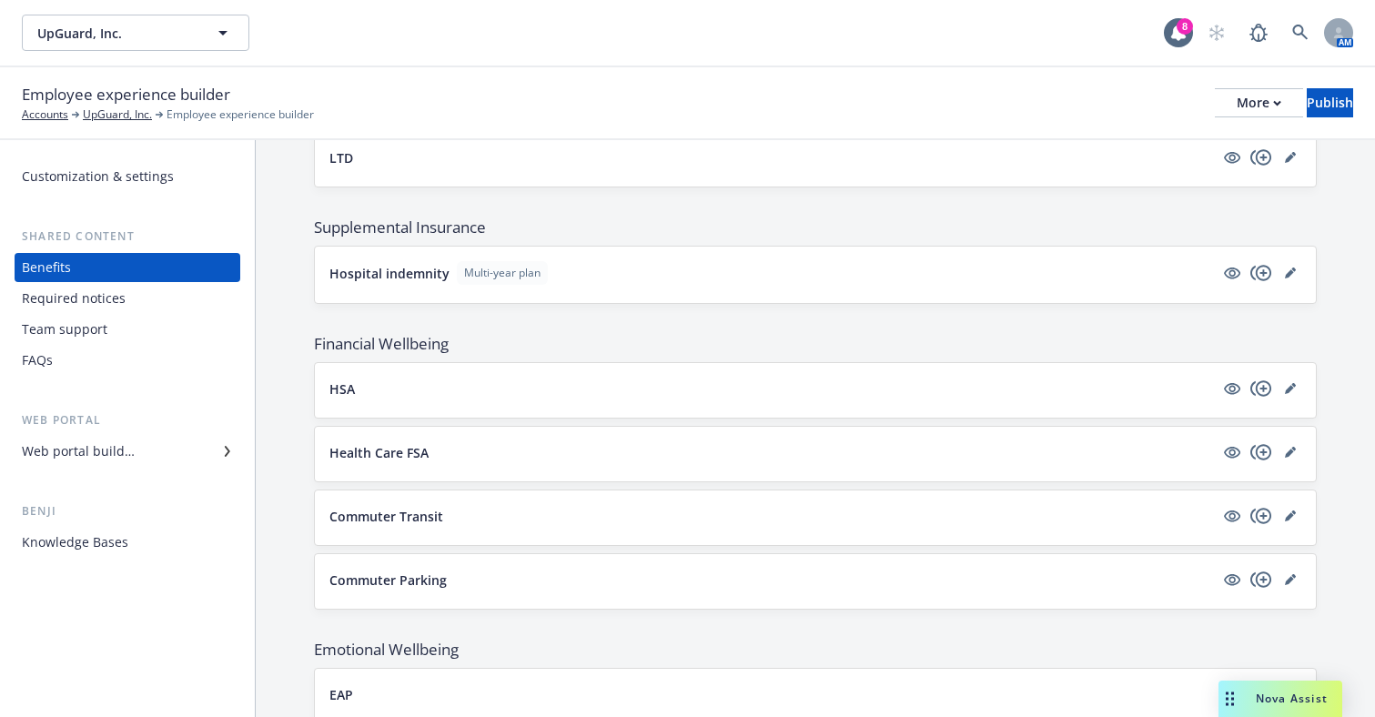
click at [182, 452] on div "Web portal builder" at bounding box center [127, 451] width 211 height 29
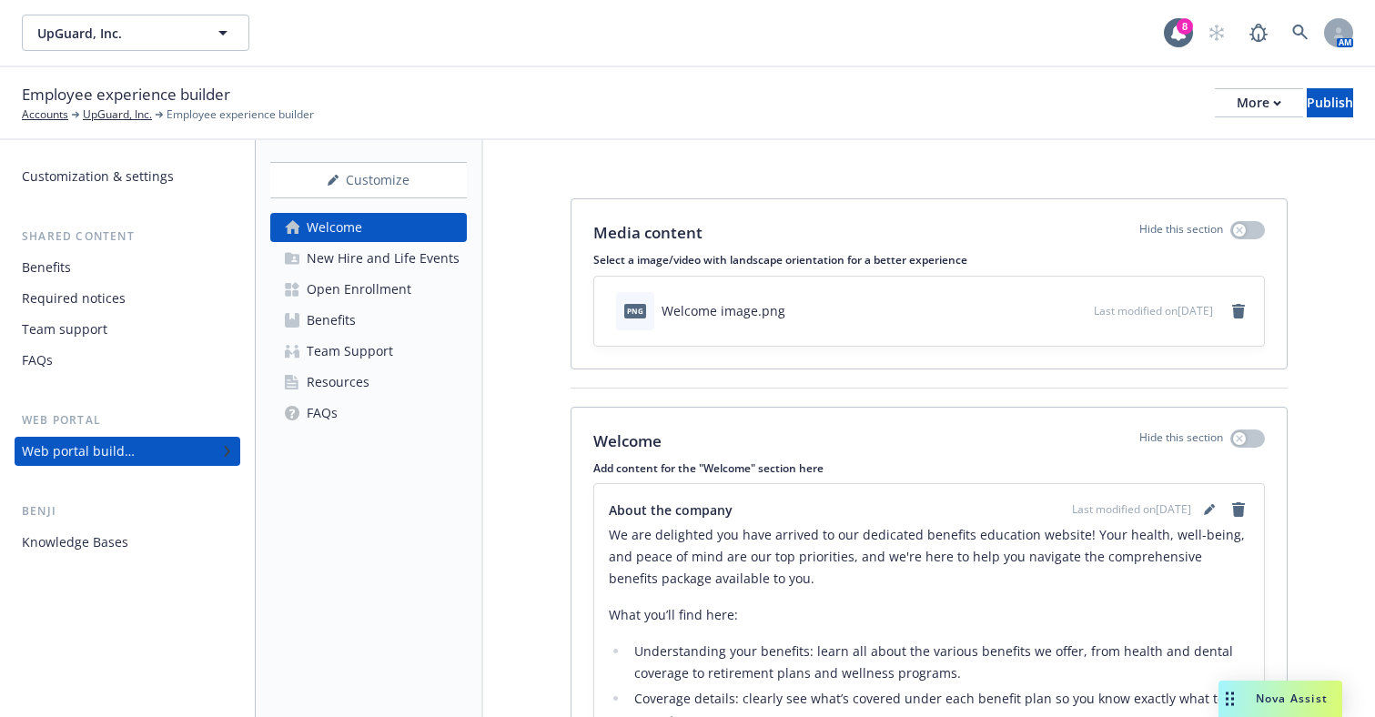
click at [384, 289] on div "Open Enrollment" at bounding box center [359, 289] width 105 height 29
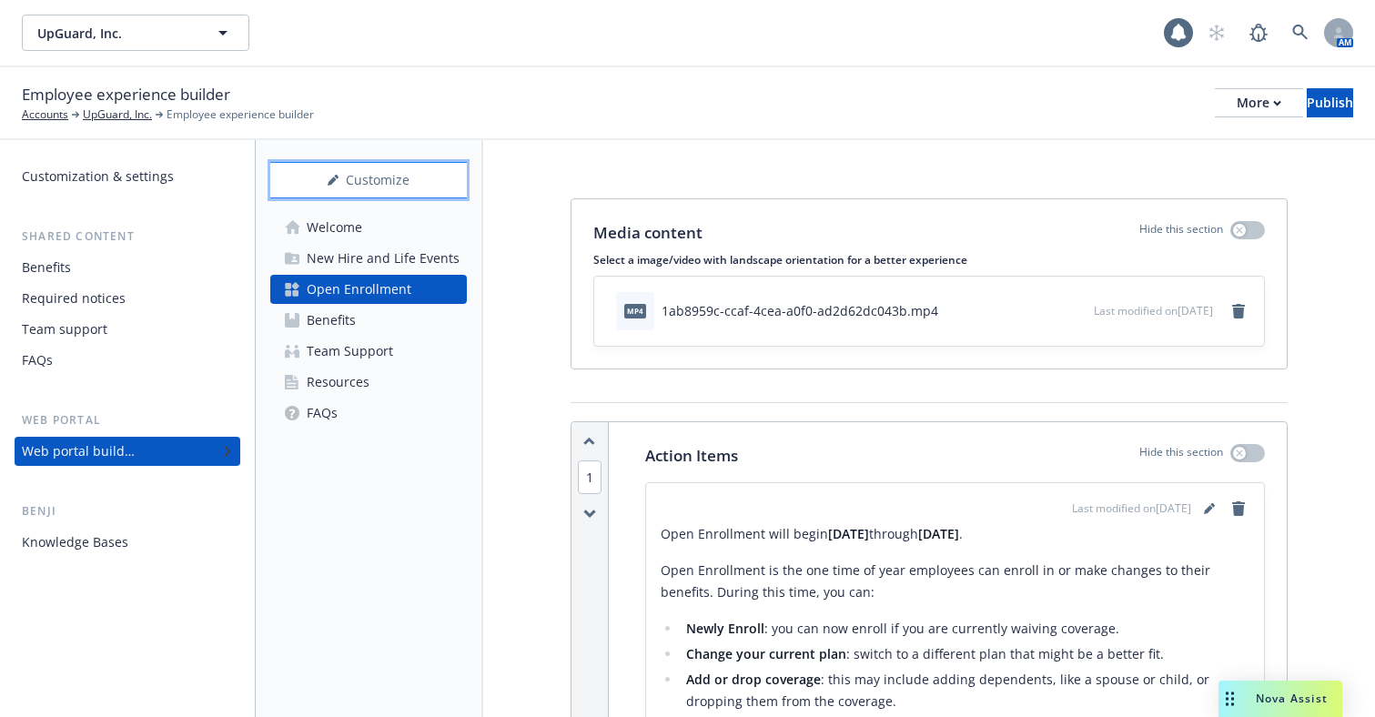
click at [372, 182] on div "Customize" at bounding box center [368, 180] width 197 height 35
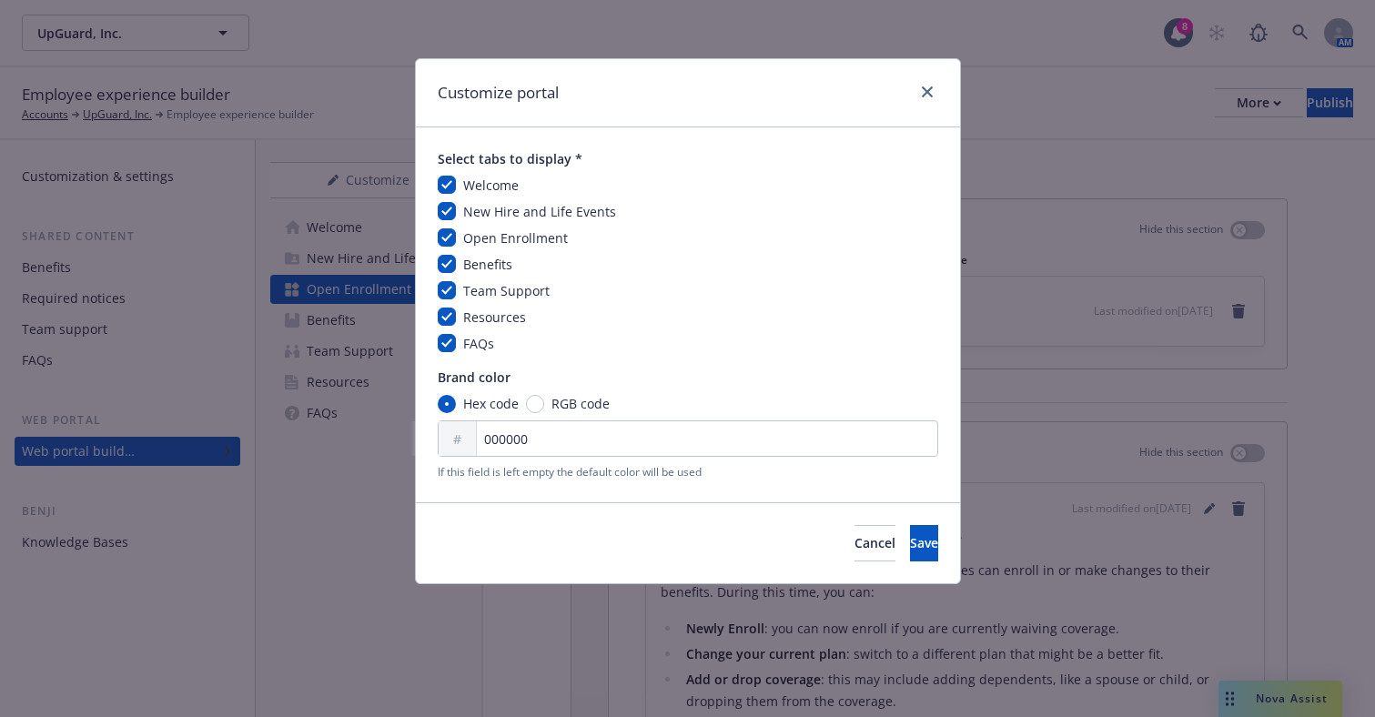
click at [915, 96] on div at bounding box center [923, 93] width 29 height 24
click at [940, 89] on div "Customize portal" at bounding box center [688, 93] width 544 height 68
click at [923, 93] on icon "close" at bounding box center [927, 91] width 11 height 11
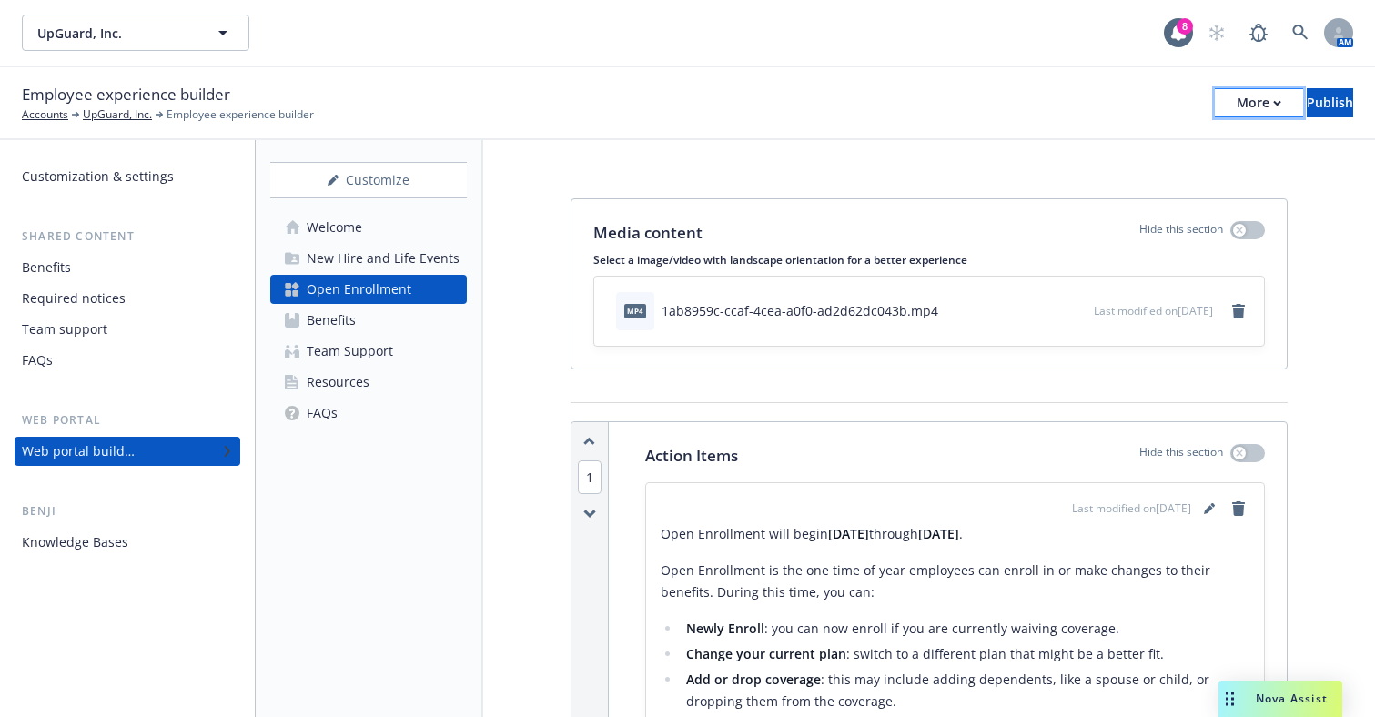
click at [1215, 116] on button "More" at bounding box center [1259, 102] width 88 height 29
click at [1167, 140] on link "Copy preview link" at bounding box center [1108, 144] width 269 height 36
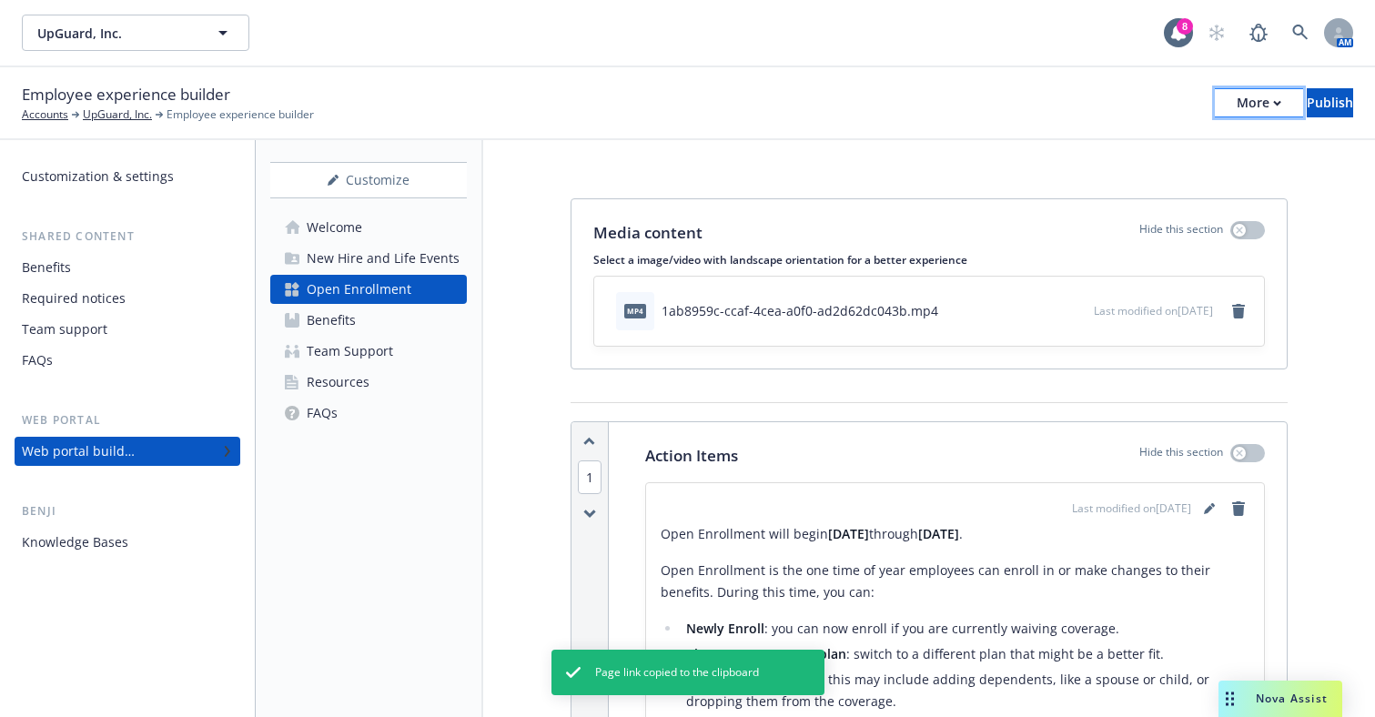
click at [1236, 101] on div "More" at bounding box center [1258, 102] width 45 height 27
click at [853, 66] on div "UpGuard, Inc. UpGuard, Inc. 8 AM" at bounding box center [687, 33] width 1375 height 67
